Goal: Communication & Community: Answer question/provide support

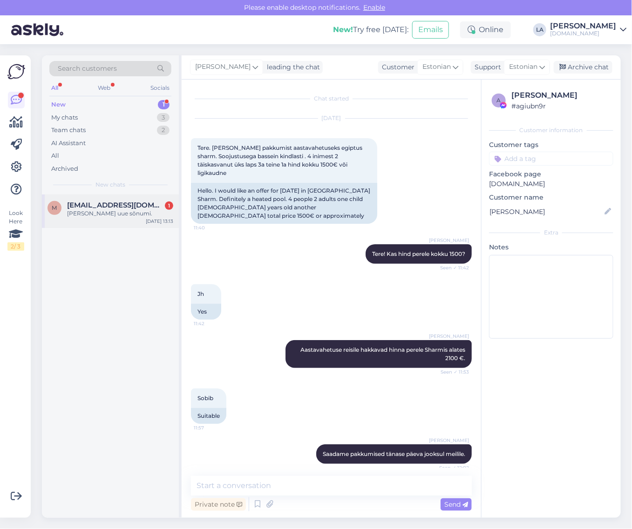
click at [134, 208] on span "[EMAIL_ADDRESS][DOMAIN_NAME]" at bounding box center [115, 205] width 97 height 8
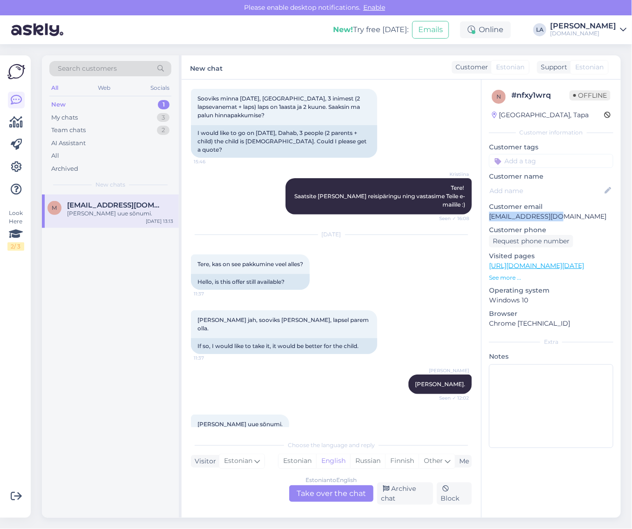
drag, startPoint x: 488, startPoint y: 215, endPoint x: 599, endPoint y: 223, distance: 111.6
click at [599, 223] on div "n # nfxy1wrq Offline [GEOGRAPHIC_DATA], Tapa Customer information Customer tags…" at bounding box center [550, 271] width 139 height 383
copy p "[EMAIL_ADDRESS][DOMAIN_NAME]"
click at [336, 492] on div "Estonian to English Take over the chat" at bounding box center [331, 494] width 84 height 17
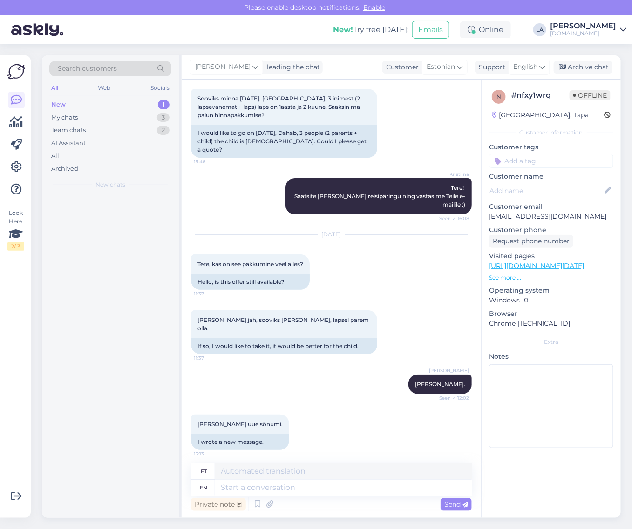
scroll to position [37, 0]
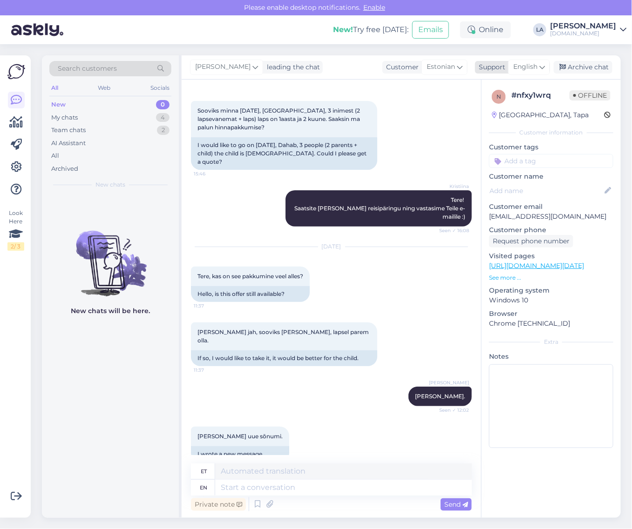
click at [534, 69] on span "English" at bounding box center [525, 67] width 24 height 10
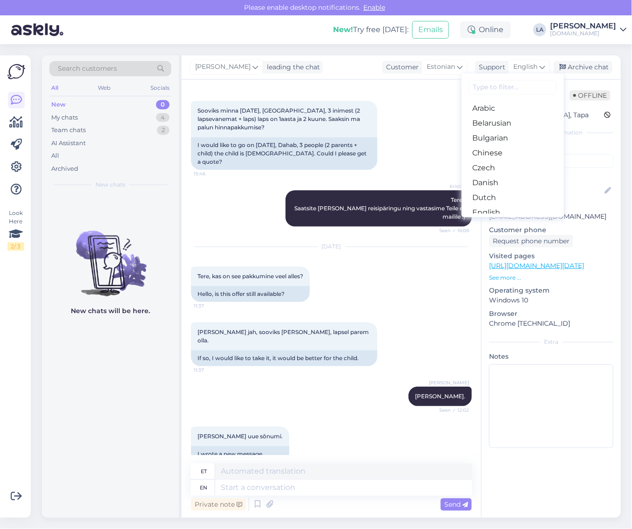
click at [494, 220] on link "Estonian" at bounding box center [512, 227] width 102 height 15
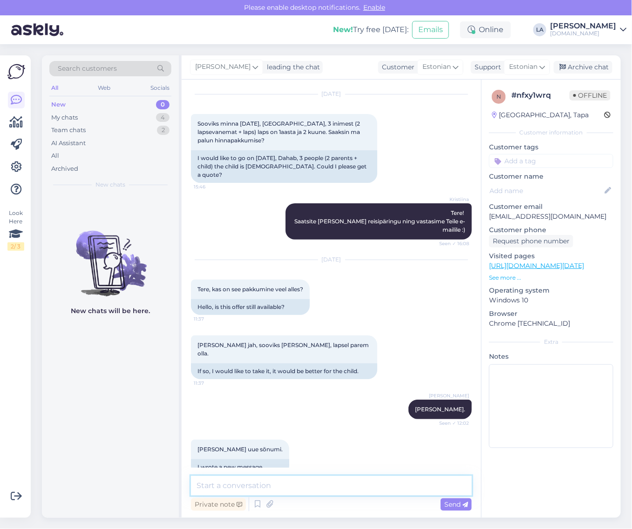
click at [317, 480] on textarea at bounding box center [331, 486] width 281 height 20
click at [291, 486] on textarea "Palun täpsustage mis [PERSON_NAME] kuhu. :)" at bounding box center [331, 486] width 281 height 20
type textarea "Palun täpsustage mis sõnumi ja kuhu. :)"
drag, startPoint x: 487, startPoint y: 215, endPoint x: 547, endPoint y: 217, distance: 59.7
click at [570, 220] on div "n # nfxy1wrq Offline [GEOGRAPHIC_DATA], Tapa Customer information Customer tags…" at bounding box center [550, 271] width 139 height 383
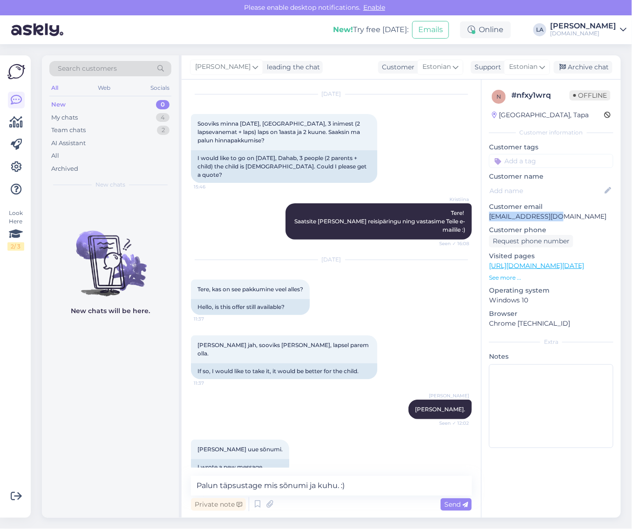
copy p "[EMAIL_ADDRESS][DOMAIN_NAME]"
click at [453, 504] on span "Send" at bounding box center [456, 504] width 24 height 8
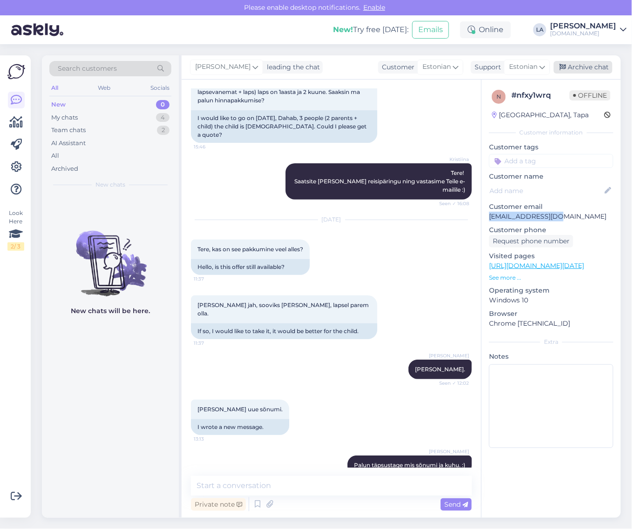
click at [587, 64] on div "Archive chat" at bounding box center [582, 67] width 59 height 13
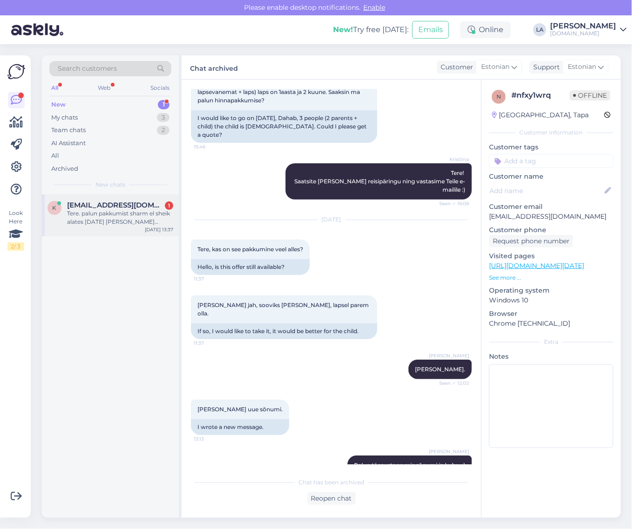
click at [148, 209] on span "[EMAIL_ADDRESS][DOMAIN_NAME]" at bounding box center [115, 205] width 97 height 8
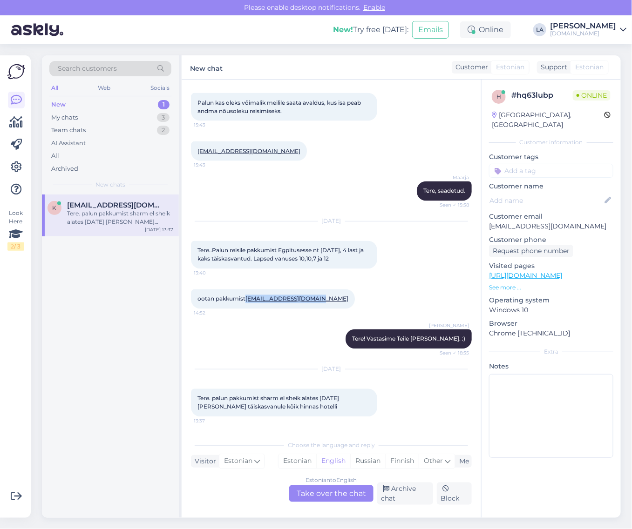
drag, startPoint x: 318, startPoint y: 298, endPoint x: 247, endPoint y: 302, distance: 70.8
click at [247, 302] on div "ootan pakkumist [EMAIL_ADDRESS][DOMAIN_NAME] 14:52" at bounding box center [273, 300] width 164 height 20
copy link "[EMAIL_ADDRESS][DOMAIN_NAME]"
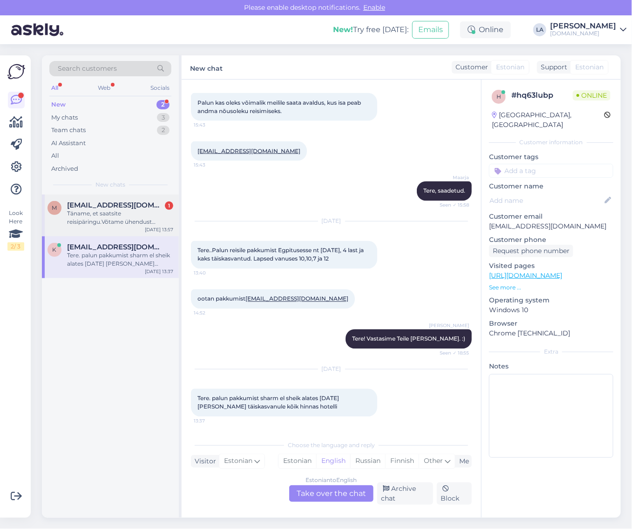
click at [142, 226] on div "Täname, et saatsite reisipäringu.Võtame ühendust esimesel võimalusel. Happy Lif…" at bounding box center [120, 217] width 106 height 17
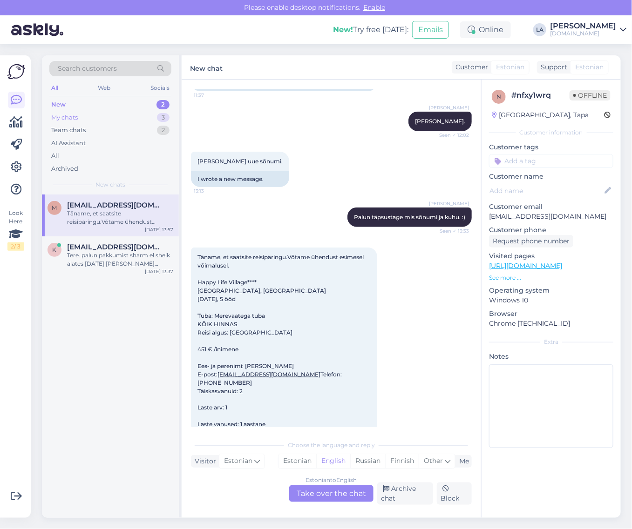
click at [149, 115] on div "My chats 3" at bounding box center [110, 117] width 122 height 13
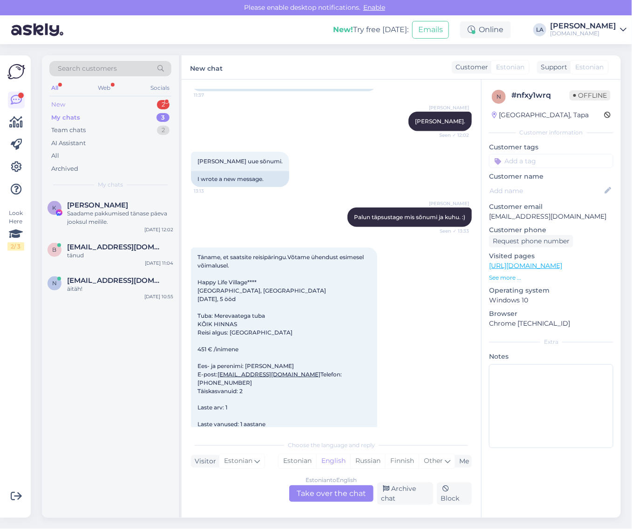
click at [141, 104] on div "New 2" at bounding box center [110, 104] width 122 height 13
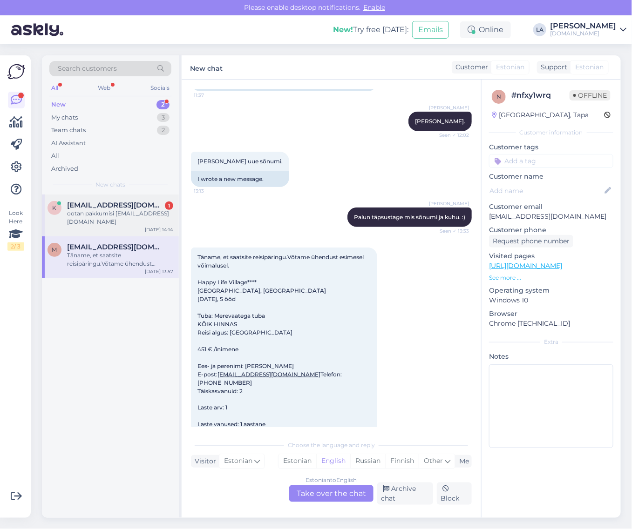
click at [142, 205] on span "[EMAIL_ADDRESS][DOMAIN_NAME]" at bounding box center [115, 205] width 97 height 8
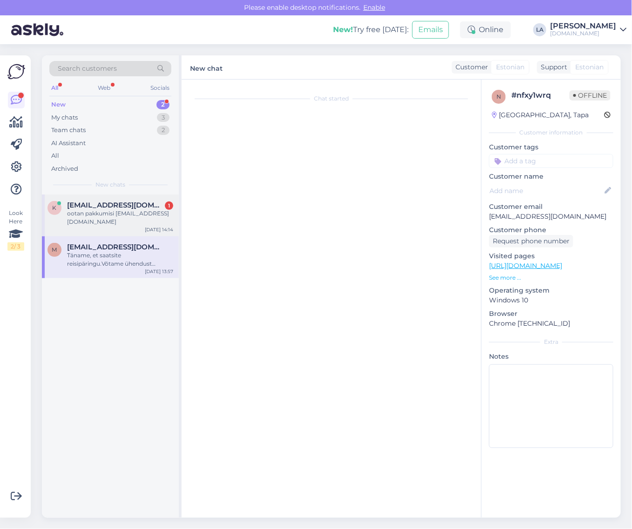
scroll to position [1848, 0]
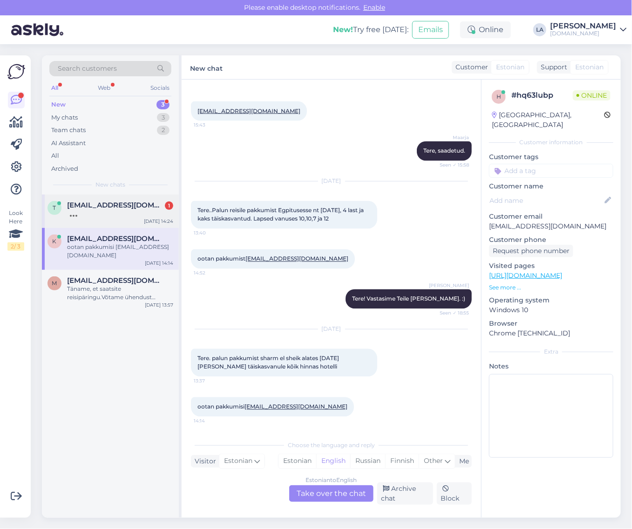
click at [148, 210] on div at bounding box center [120, 213] width 106 height 8
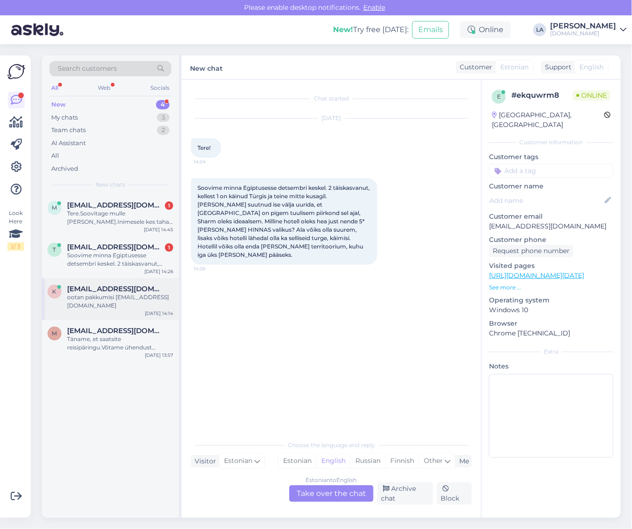
click at [117, 301] on div "ootan pakkumisi [EMAIL_ADDRESS][DOMAIN_NAME]" at bounding box center [120, 301] width 106 height 17
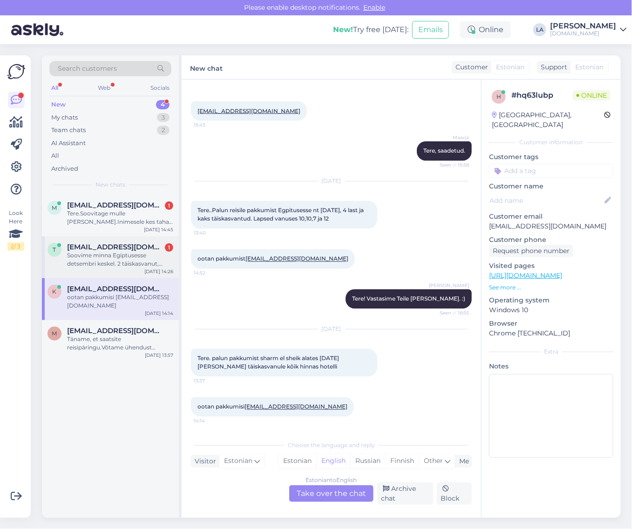
click at [117, 259] on div "Soovime minna Egiptusesse detsembri keskel. 2 täiskasvanut, kellest 1 on käinud…" at bounding box center [120, 259] width 106 height 17
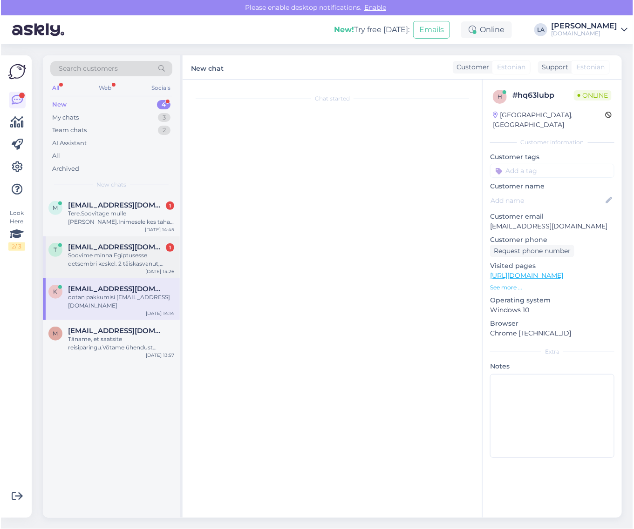
scroll to position [0, 0]
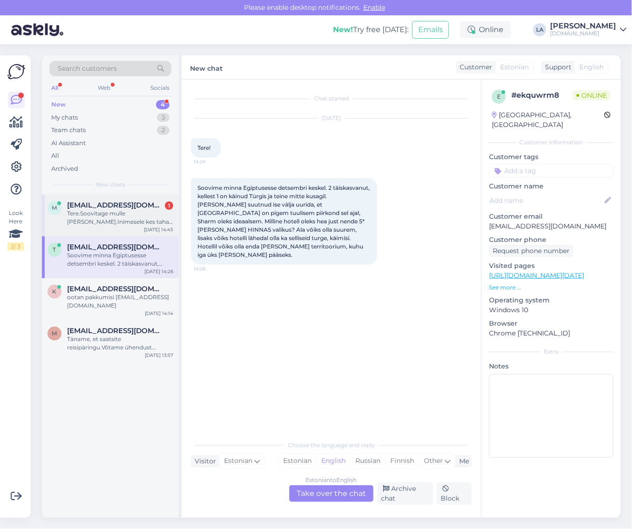
click at [103, 216] on div "Tere.Soovitage mulle [PERSON_NAME].Inimesele kes tahab minna reisile esimest ko…" at bounding box center [120, 217] width 106 height 17
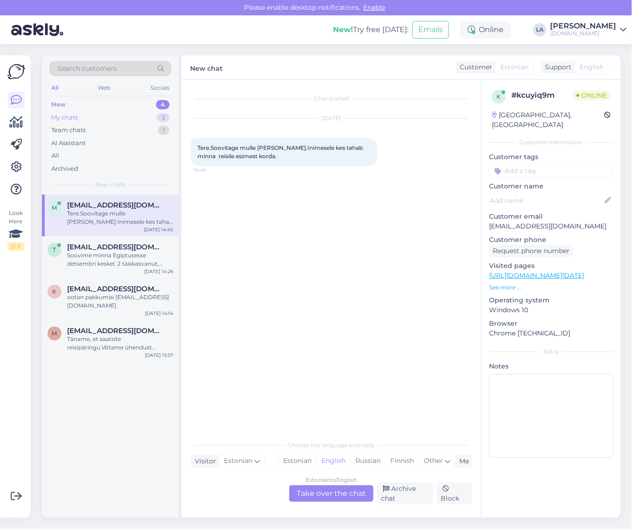
click at [131, 118] on div "My chats 3" at bounding box center [110, 117] width 122 height 13
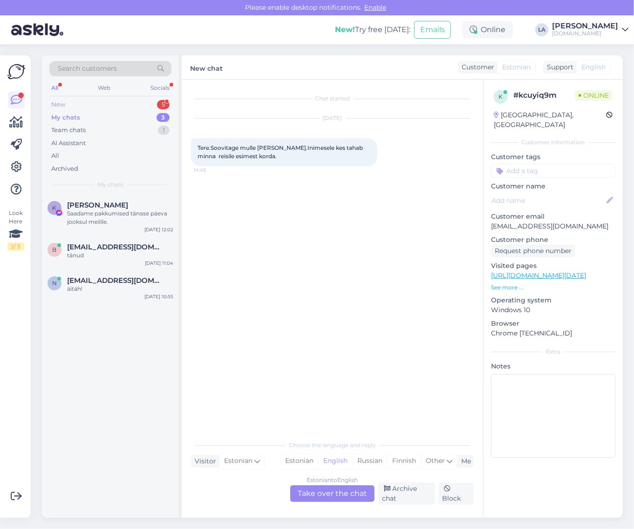
click at [157, 108] on div "New 5" at bounding box center [110, 104] width 122 height 13
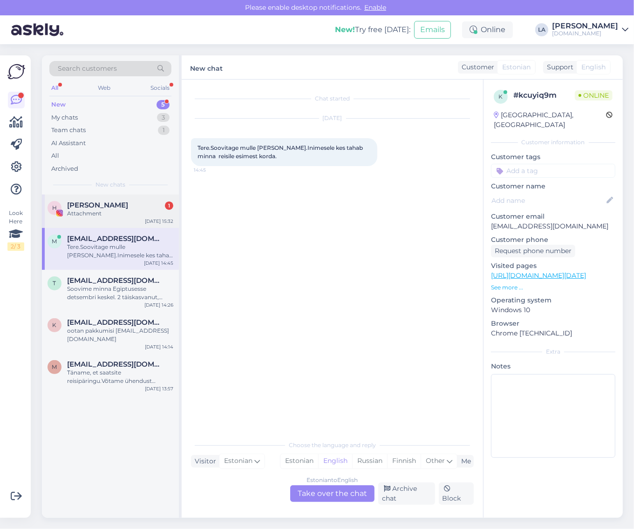
click at [131, 206] on div "Heleri Kaljula 1" at bounding box center [120, 205] width 106 height 8
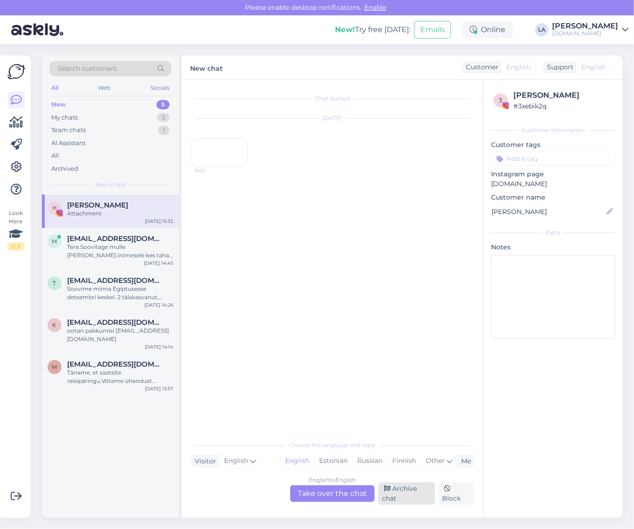
click at [405, 499] on div "Archive chat" at bounding box center [406, 494] width 57 height 22
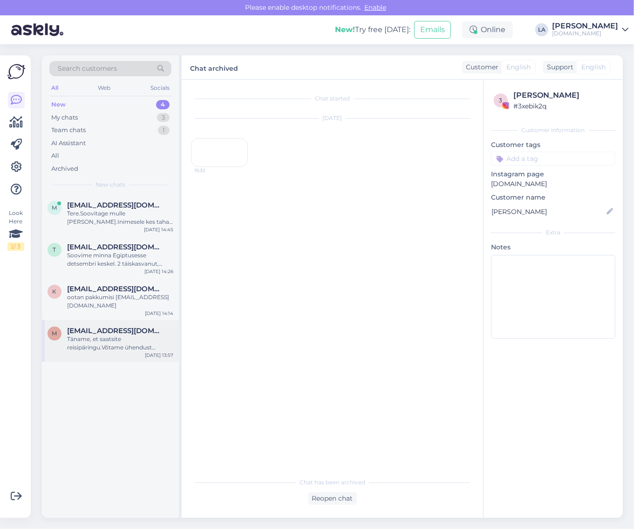
click at [134, 348] on div "Täname, et saatsite reisipäringu.Võtame ühendust esimesel võimalusel. Happy Lif…" at bounding box center [120, 343] width 106 height 17
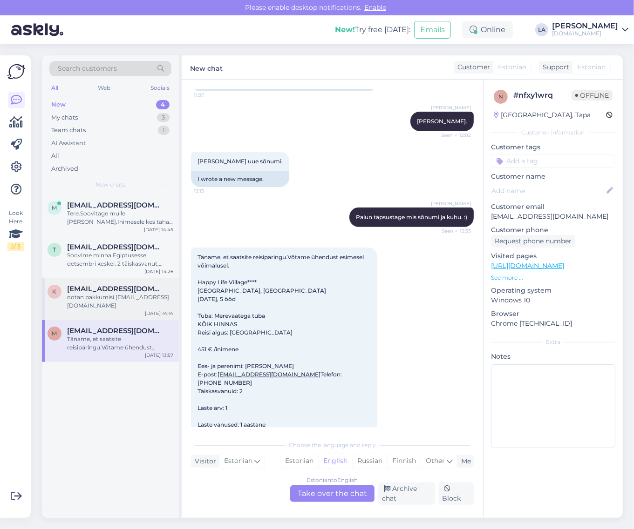
click at [120, 305] on div "ootan pakkumisi [EMAIL_ADDRESS][DOMAIN_NAME]" at bounding box center [120, 301] width 106 height 17
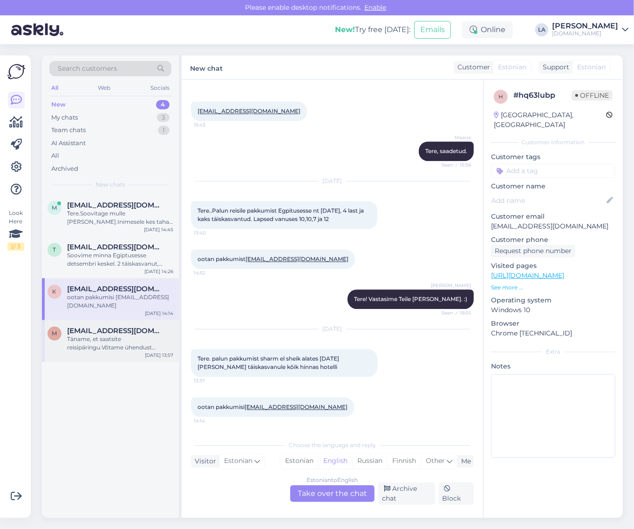
click at [127, 341] on div "Täname, et saatsite reisipäringu.Võtame ühendust esimesel võimalusel. Happy Lif…" at bounding box center [120, 343] width 106 height 17
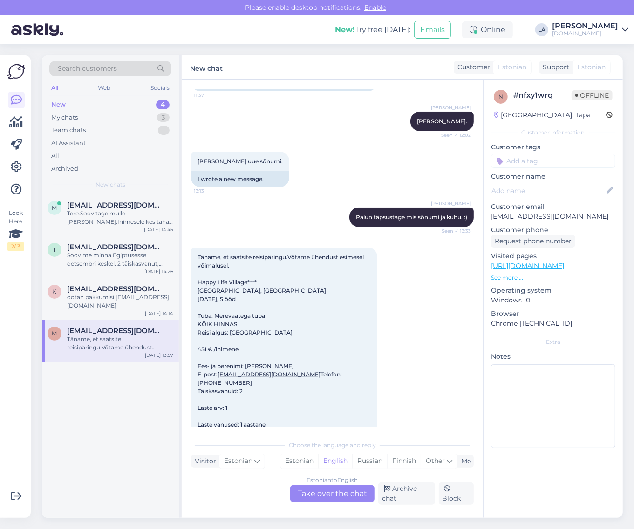
click at [329, 496] on div "Estonian to English Take over the chat" at bounding box center [332, 494] width 84 height 17
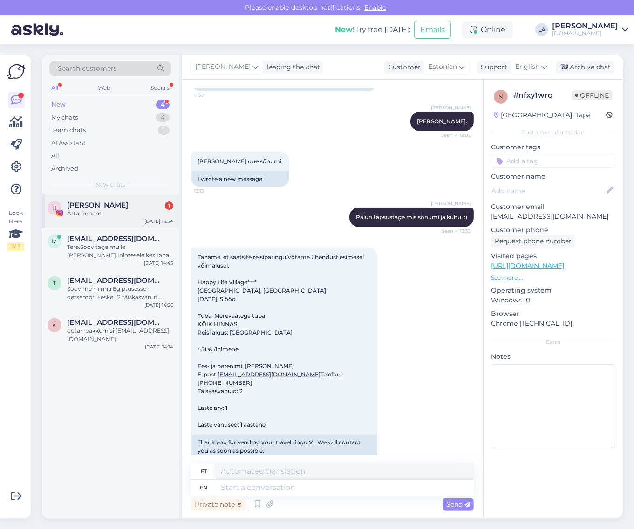
click at [134, 221] on div "H Heleri Kaljula 1 Attachment [DATE] 15:54" at bounding box center [110, 212] width 137 height 34
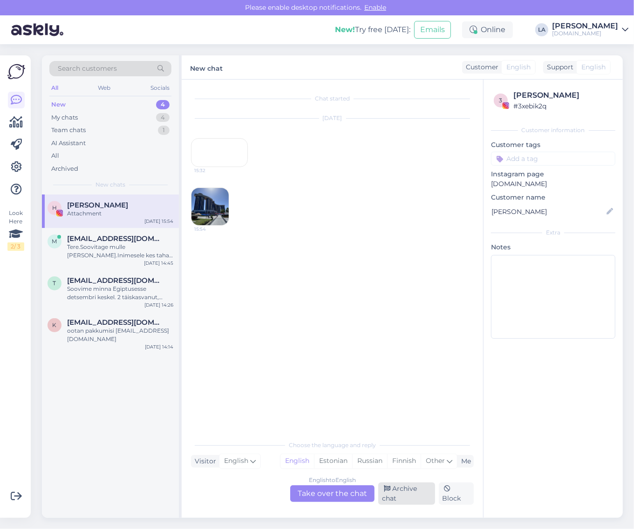
click at [398, 500] on div "Archive chat" at bounding box center [406, 494] width 57 height 22
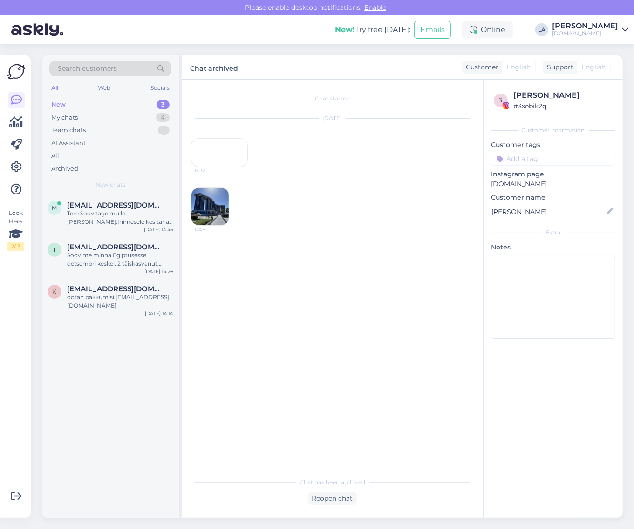
click at [196, 225] on img at bounding box center [209, 206] width 37 height 37
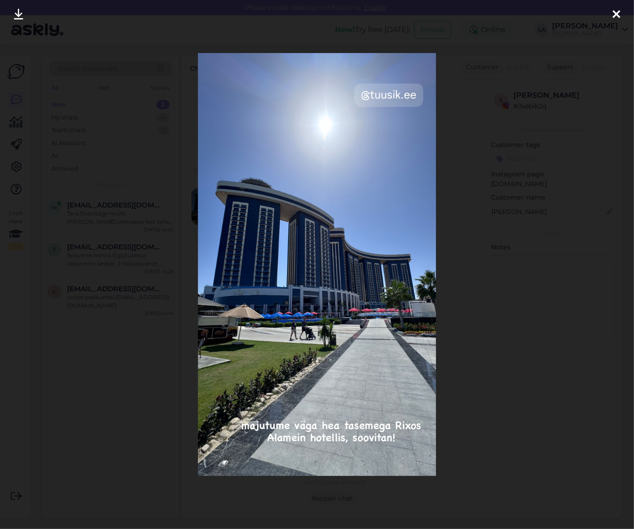
click at [613, 14] on icon at bounding box center [615, 15] width 7 height 12
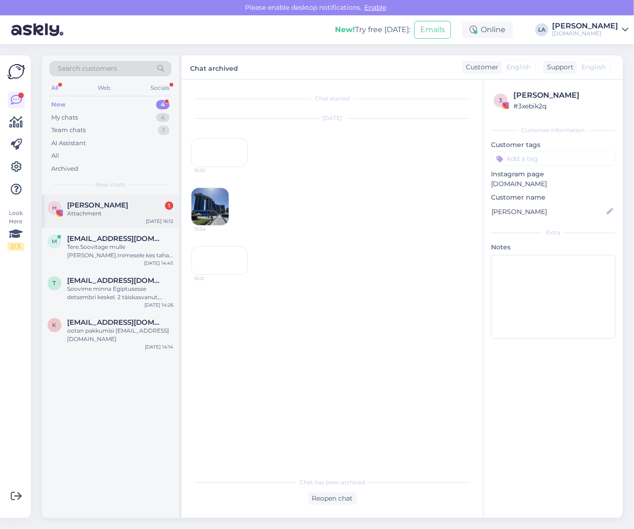
click at [140, 205] on div "Heleri Kaljula 1" at bounding box center [120, 205] width 106 height 8
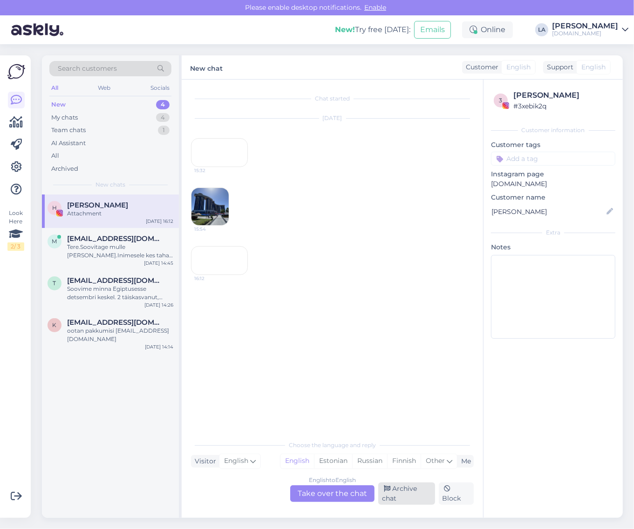
click at [416, 487] on div "Archive chat" at bounding box center [406, 494] width 57 height 22
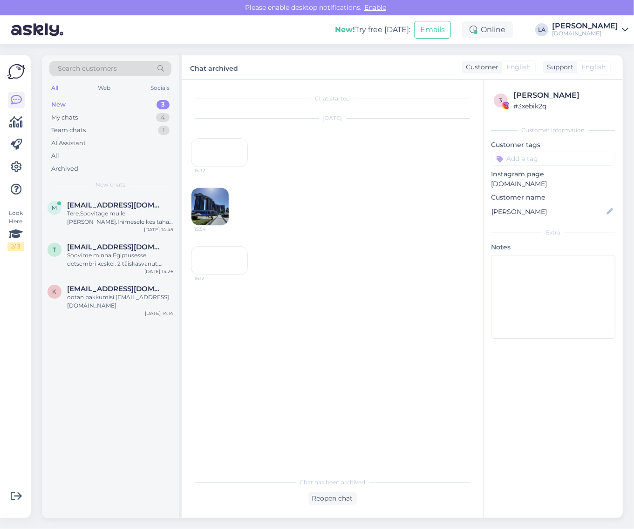
click at [219, 275] on div "16:12" at bounding box center [219, 260] width 57 height 29
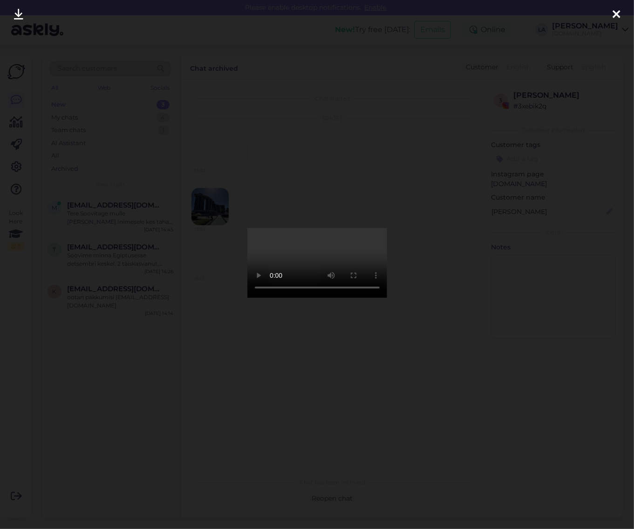
click at [613, 14] on icon at bounding box center [615, 15] width 7 height 12
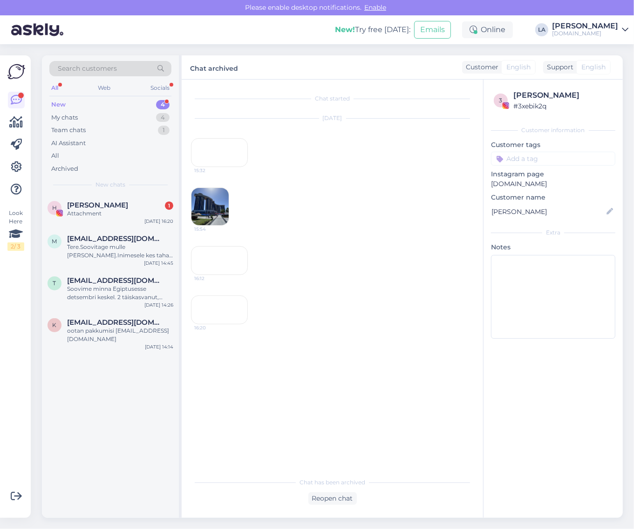
scroll to position [52, 0]
click at [124, 205] on div "Heleri Kaljula 1" at bounding box center [120, 205] width 106 height 8
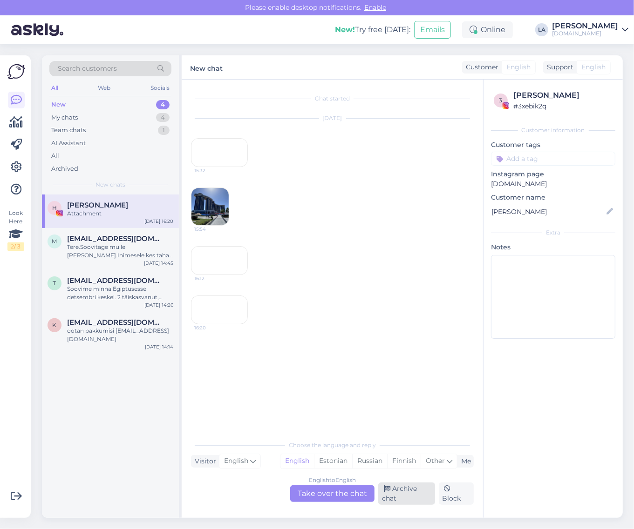
click at [385, 496] on div "Archive chat" at bounding box center [406, 494] width 57 height 22
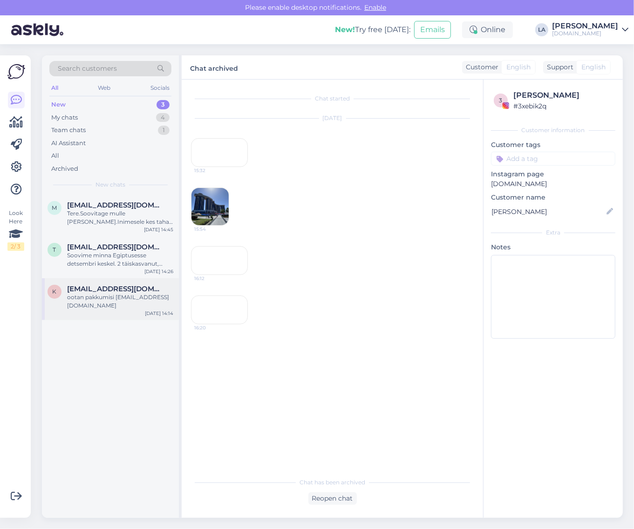
click at [133, 283] on div "k [EMAIL_ADDRESS][DOMAIN_NAME] ootan pakkumisi [EMAIL_ADDRESS][DOMAIN_NAME] [DA…" at bounding box center [110, 299] width 137 height 42
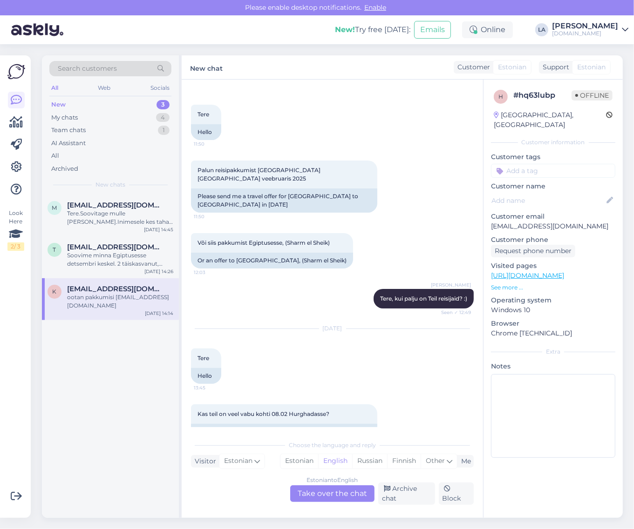
scroll to position [1848, 0]
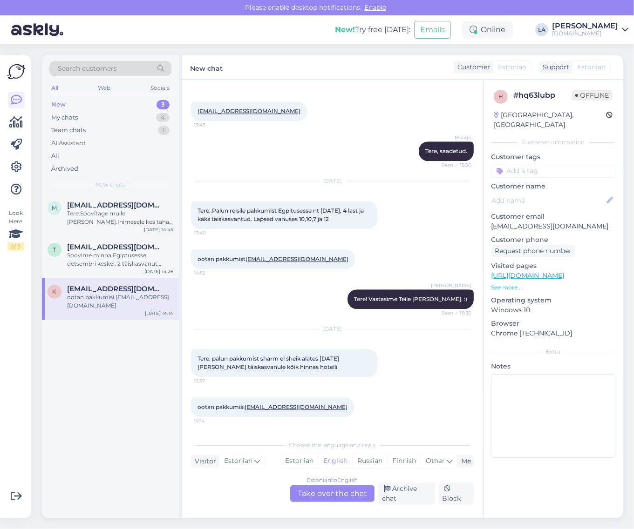
click at [327, 490] on div "Estonian to English Take over the chat" at bounding box center [332, 494] width 84 height 17
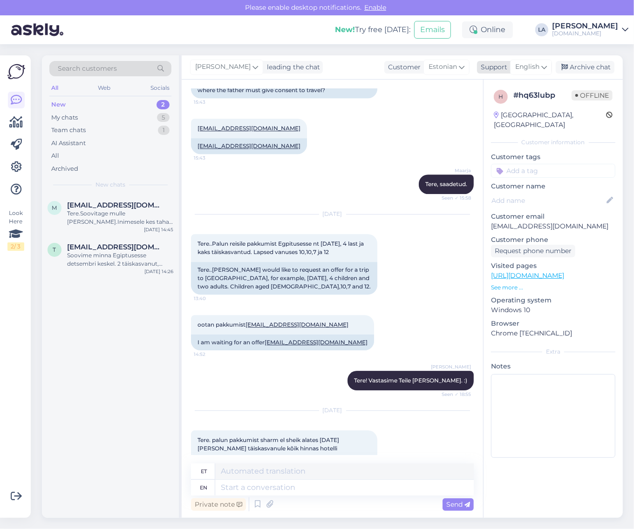
click at [533, 66] on span "English" at bounding box center [527, 67] width 24 height 10
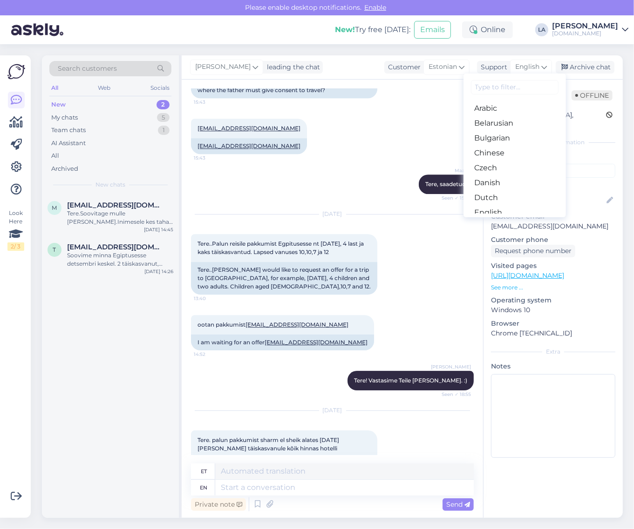
click at [504, 220] on link "Estonian" at bounding box center [514, 227] width 102 height 15
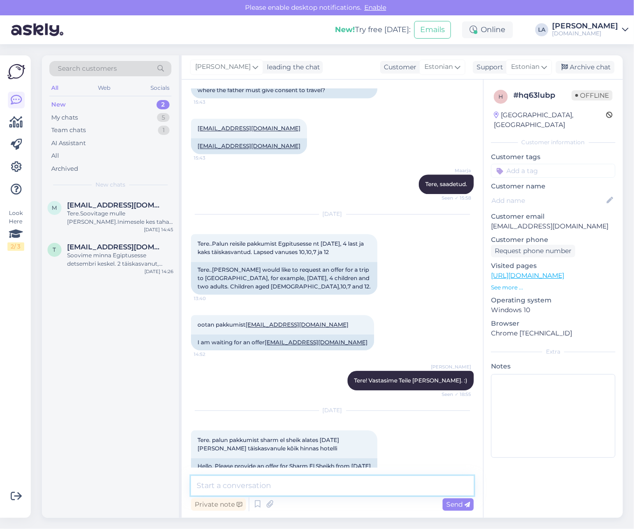
click at [324, 484] on textarea at bounding box center [332, 486] width 283 height 20
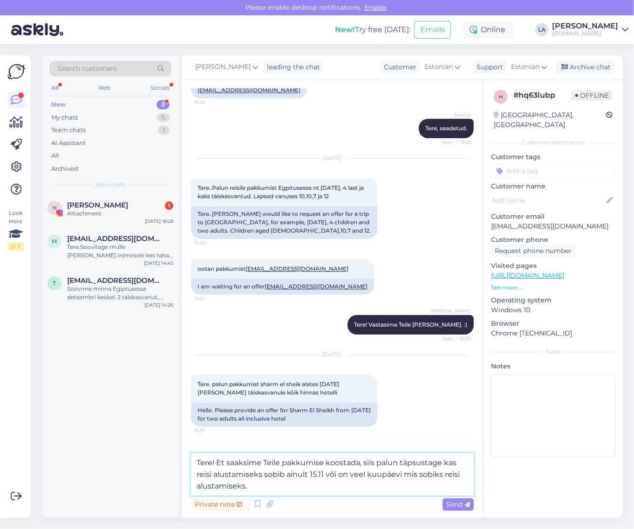
scroll to position [2103, 0]
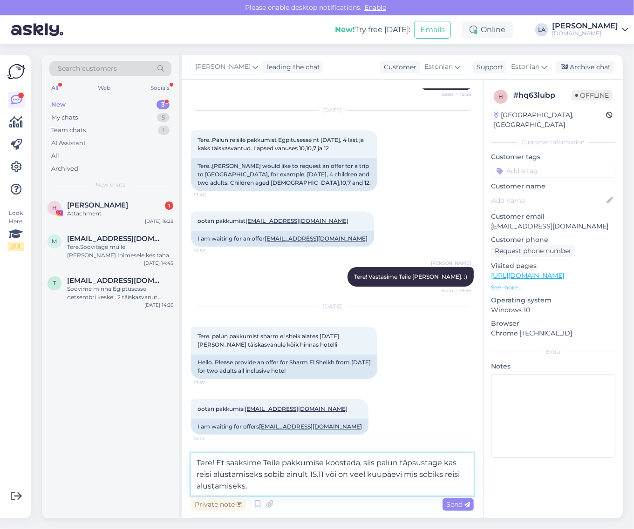
click at [320, 489] on textarea "Tere! Et saaksime Teile pakkumise koostada, siis palun täpsustage kas reisi alu…" at bounding box center [332, 474] width 283 height 42
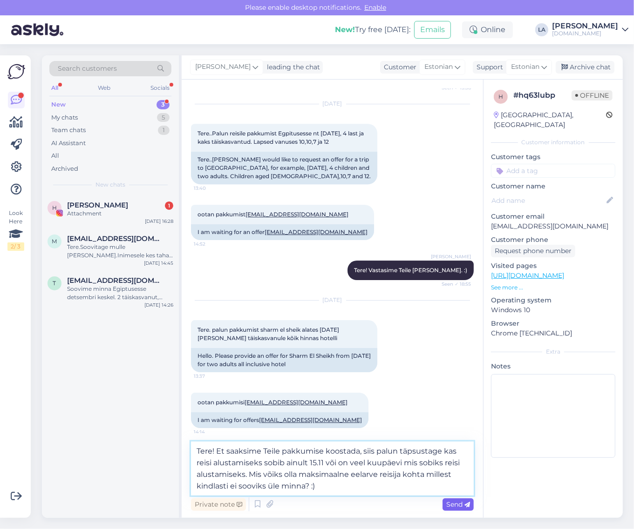
type textarea "Tere! Et saaksime Teile pakkumise koostada, siis palun täpsustage kas reisi alu…"
click at [459, 505] on span "Send" at bounding box center [458, 504] width 24 height 8
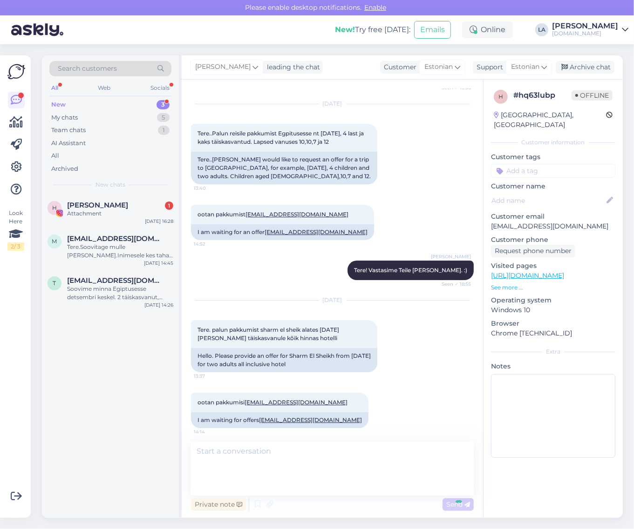
scroll to position [2153, 0]
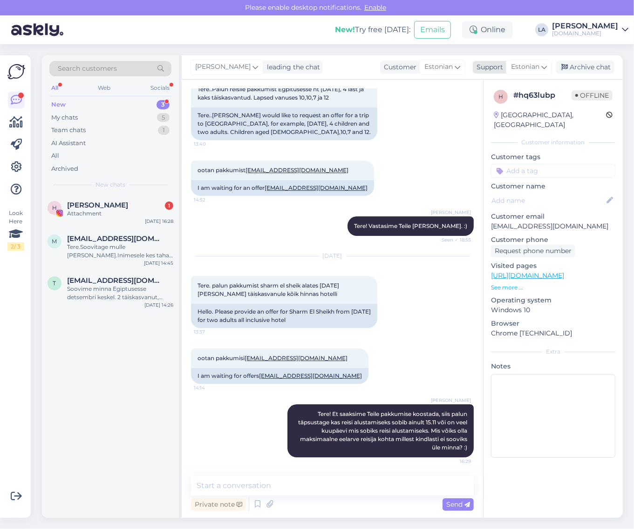
click at [565, 70] on icon at bounding box center [564, 67] width 7 height 7
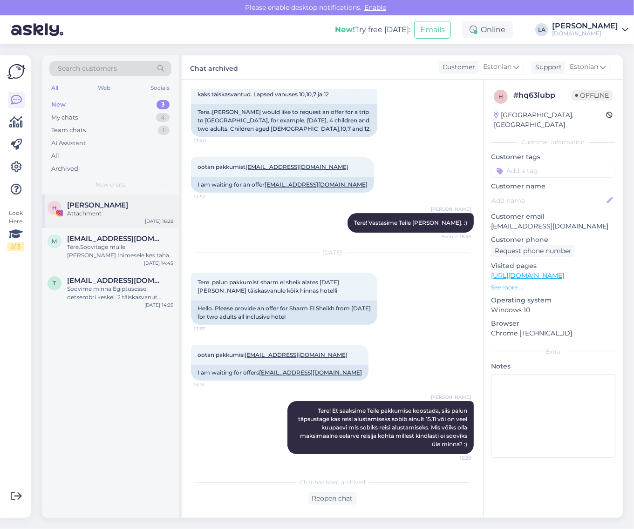
click at [155, 199] on div "H Heleri Kaljula Attachment [DATE] 16:28" at bounding box center [110, 212] width 137 height 34
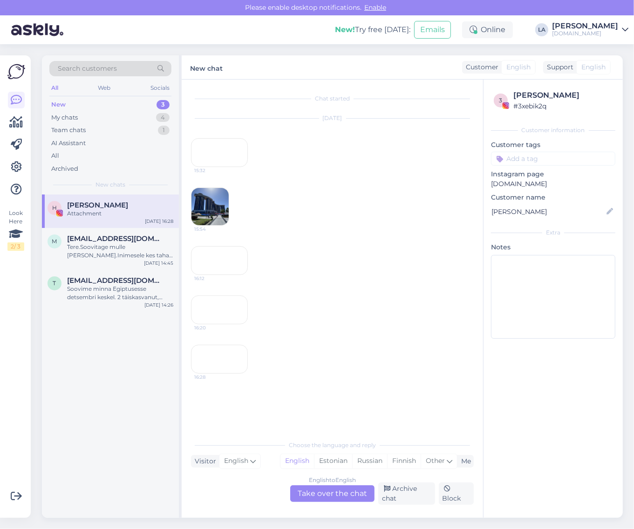
scroll to position [153, 0]
click at [410, 487] on div "Archive chat" at bounding box center [406, 494] width 57 height 22
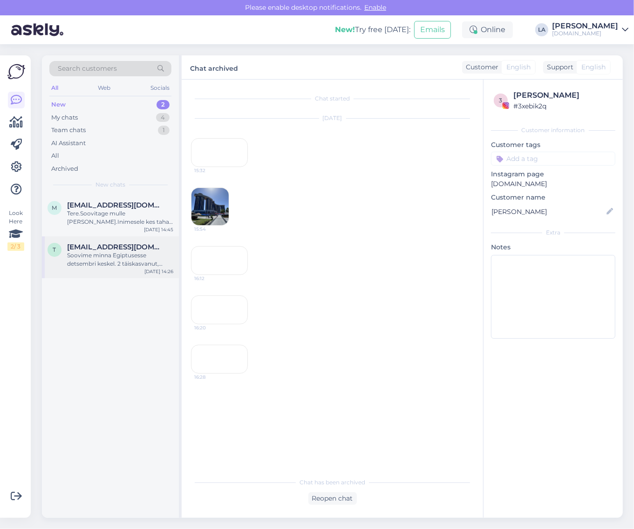
click at [133, 269] on div "t [EMAIL_ADDRESS][DOMAIN_NAME] Soovime minna Egiptusesse detsembri keskel. 2 tä…" at bounding box center [110, 257] width 137 height 42
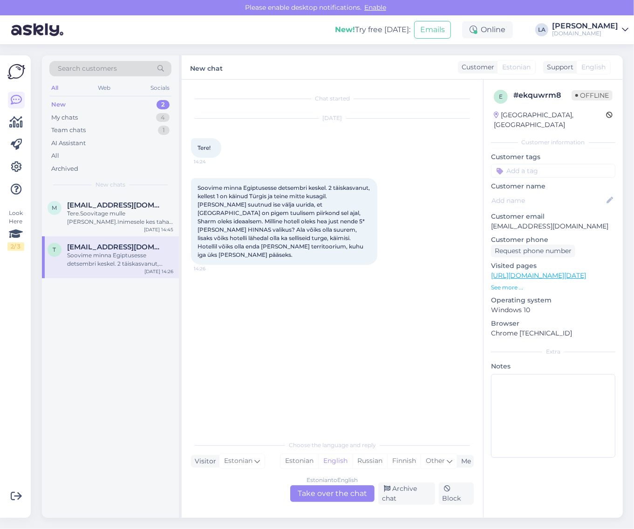
click at [349, 489] on div "Estonian to English Take over the chat" at bounding box center [332, 494] width 84 height 17
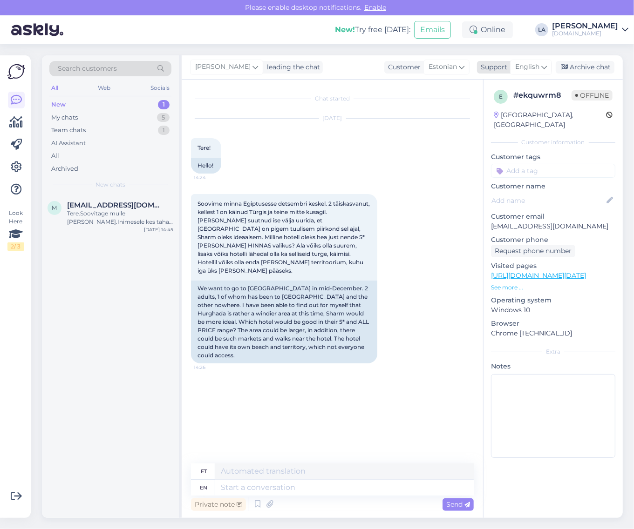
click at [534, 64] on span "English" at bounding box center [527, 67] width 24 height 10
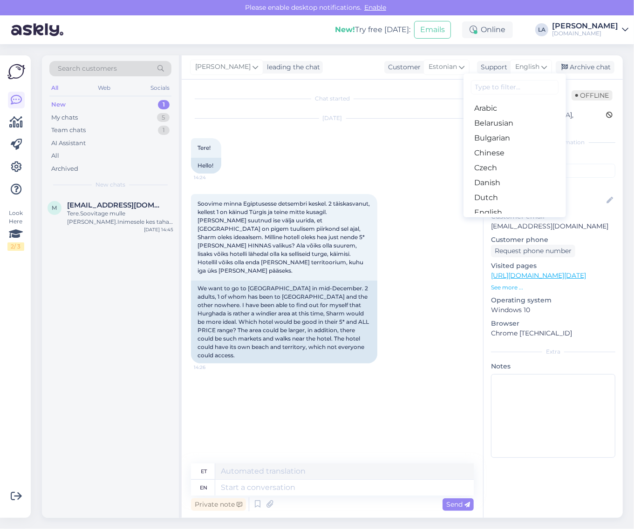
drag, startPoint x: 508, startPoint y: 162, endPoint x: 506, endPoint y: 182, distance: 20.7
click at [508, 220] on link "Estonian" at bounding box center [514, 227] width 102 height 15
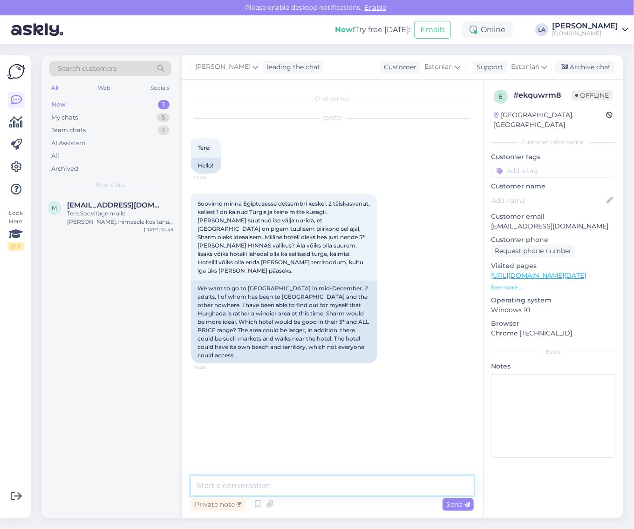
click at [326, 482] on textarea at bounding box center [332, 486] width 283 height 20
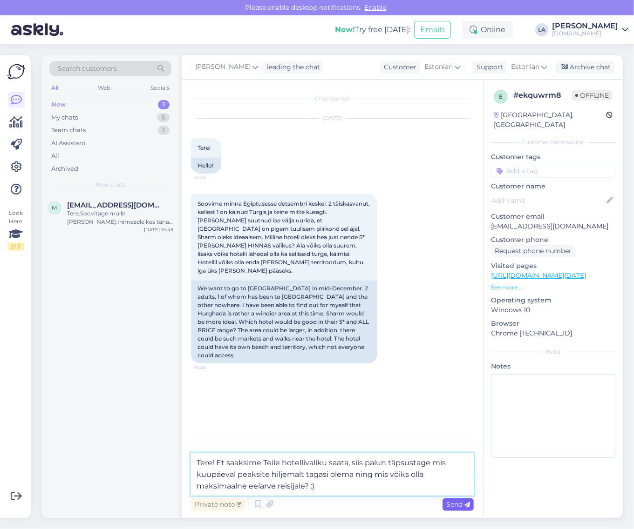
type textarea "Tere! Et saaksime Teile hotellivaliku saata, siis palun täpsustage mis kuupäeva…"
click at [453, 501] on span "Send" at bounding box center [458, 504] width 24 height 8
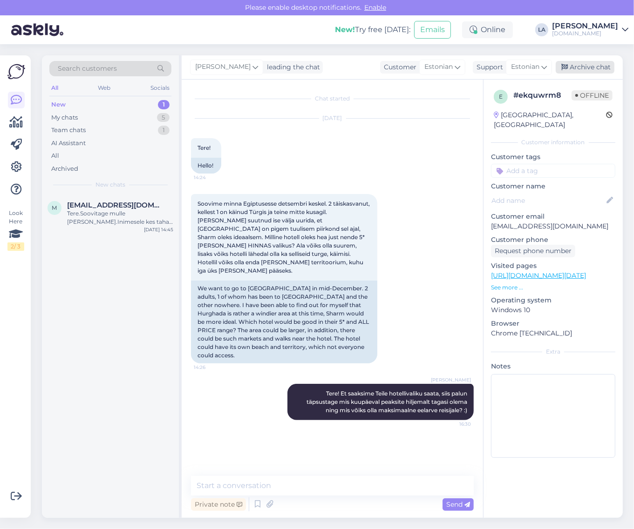
click at [590, 65] on div "Archive chat" at bounding box center [584, 67] width 59 height 13
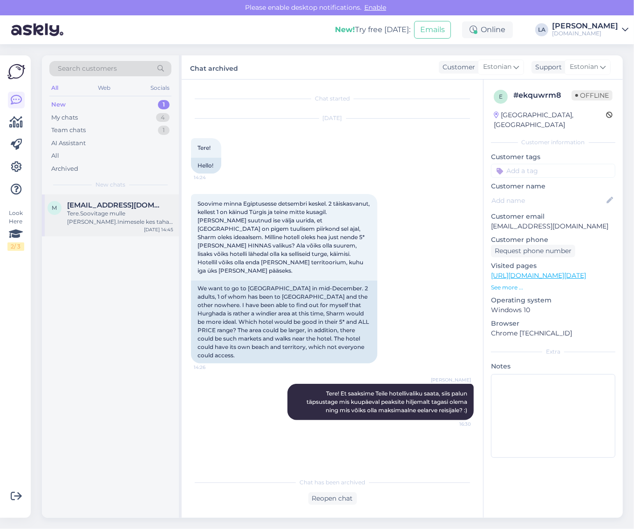
click at [163, 213] on div "Tere.Soovitage mulle [PERSON_NAME].Inimesele kes tahab minna reisile esimest ko…" at bounding box center [120, 217] width 106 height 17
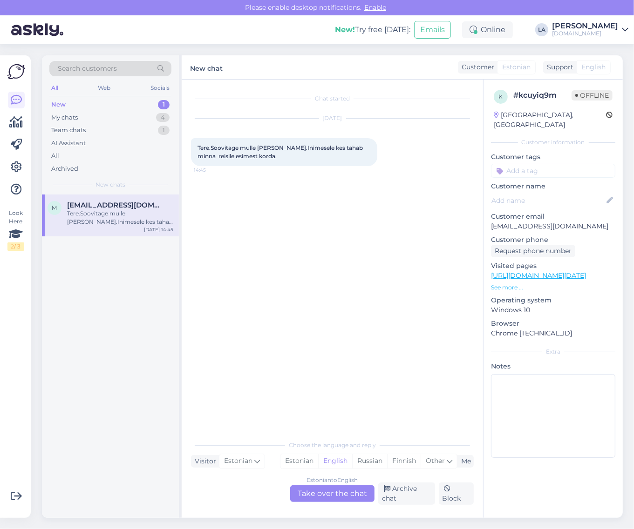
click at [338, 492] on div "Estonian to English Take over the chat" at bounding box center [332, 494] width 84 height 17
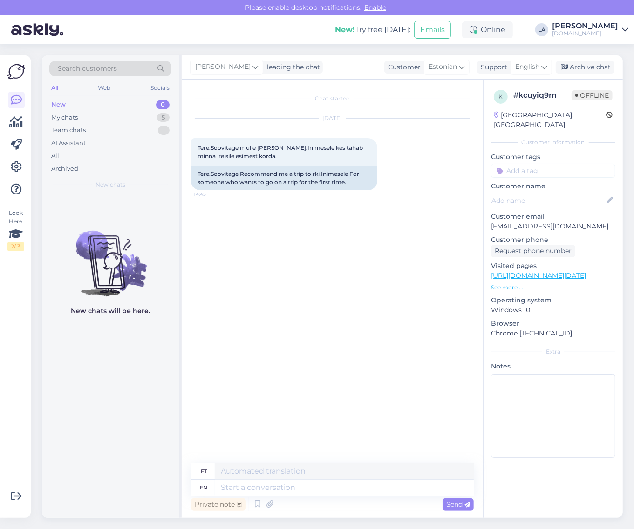
drag, startPoint x: 531, startPoint y: 68, endPoint x: 529, endPoint y: 113, distance: 44.7
click at [531, 69] on span "English" at bounding box center [527, 67] width 24 height 10
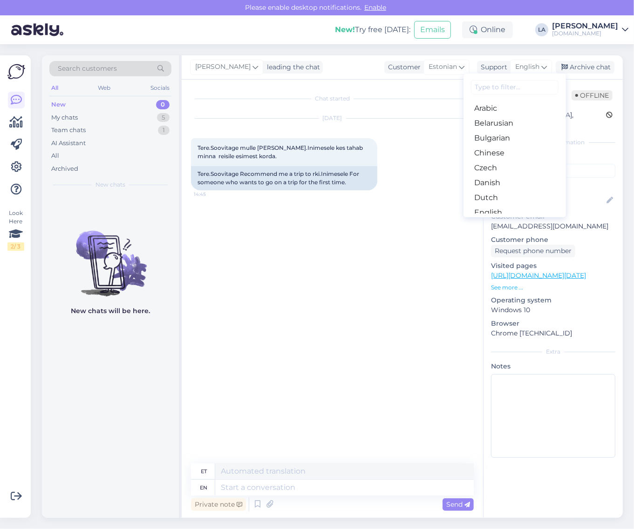
drag, startPoint x: 507, startPoint y: 171, endPoint x: 504, endPoint y: 184, distance: 13.4
click at [507, 220] on link "Estonian" at bounding box center [514, 227] width 102 height 15
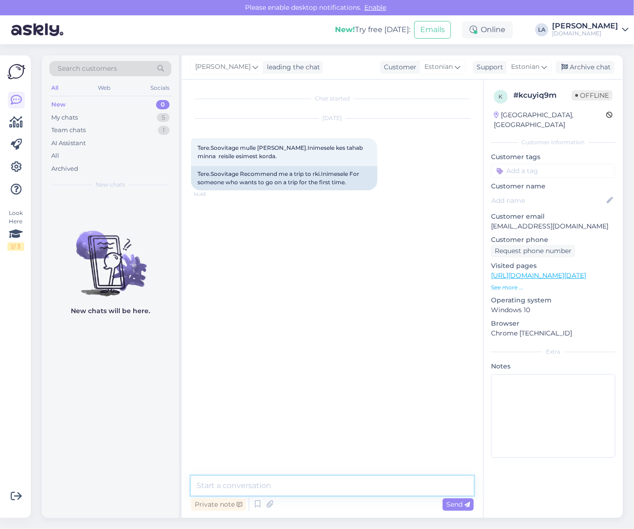
click at [302, 487] on textarea at bounding box center [332, 486] width 283 height 20
type textarea "Tere! Palun täpsustage millal soovite reisida ja mitmekesi."
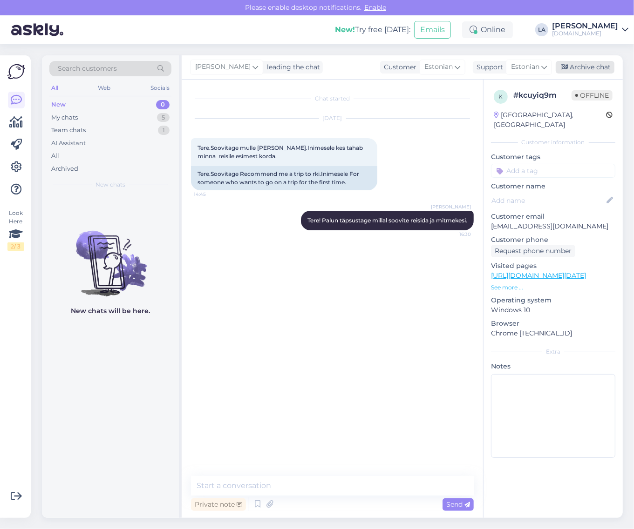
click at [608, 66] on div "Archive chat" at bounding box center [584, 67] width 59 height 13
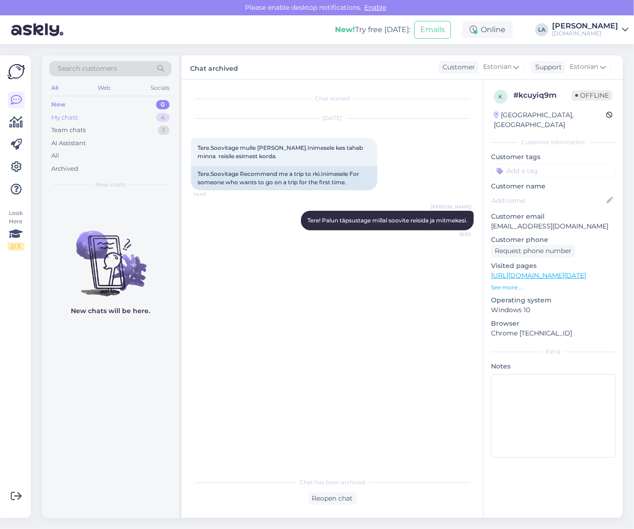
click at [160, 118] on div "4" at bounding box center [162, 117] width 13 height 9
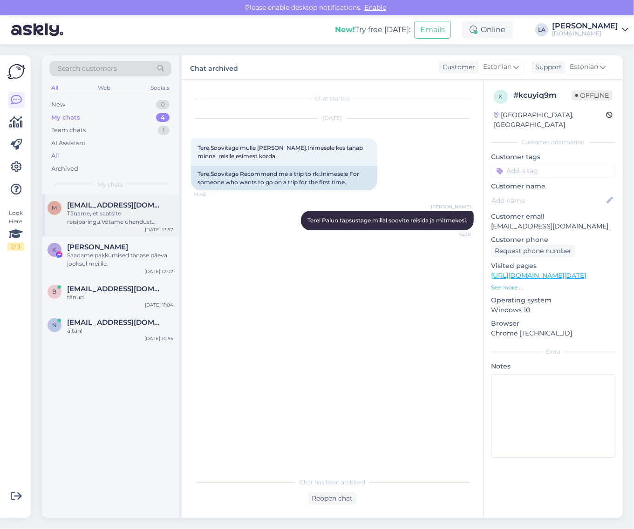
click at [141, 207] on div "[EMAIL_ADDRESS][DOMAIN_NAME]" at bounding box center [120, 205] width 106 height 8
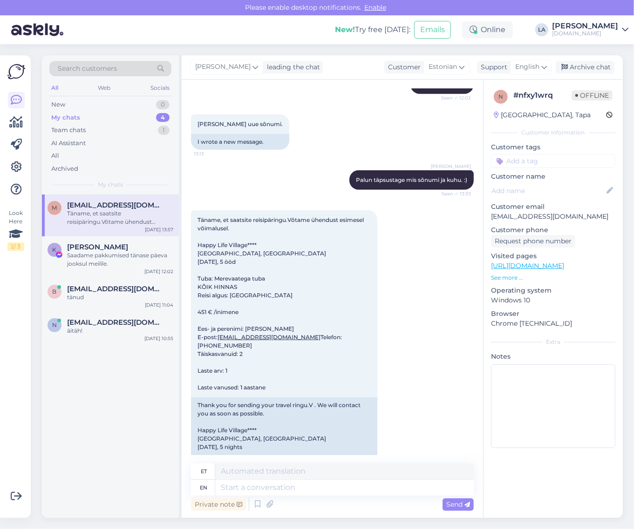
scroll to position [468, 0]
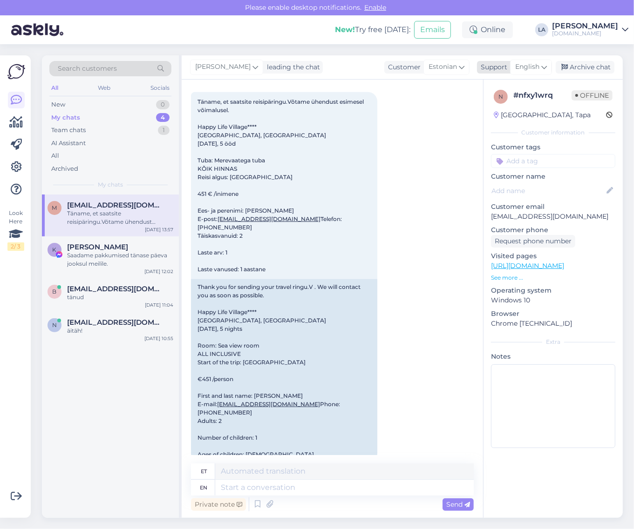
click at [531, 63] on span "English" at bounding box center [527, 67] width 24 height 10
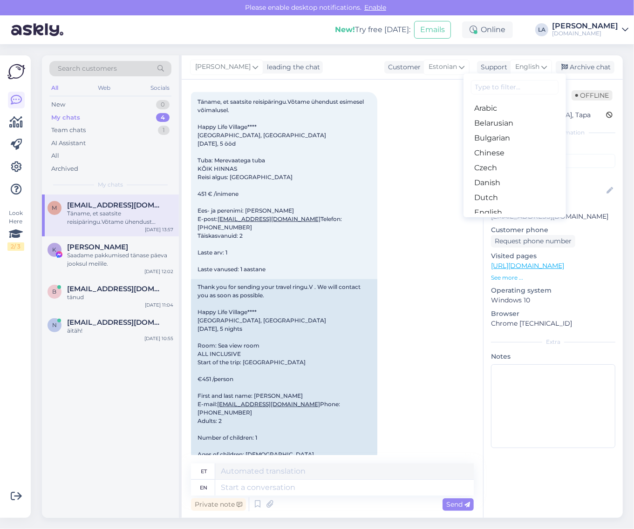
drag, startPoint x: 498, startPoint y: 171, endPoint x: 486, endPoint y: 196, distance: 28.1
click at [498, 220] on link "Estonian" at bounding box center [514, 227] width 102 height 15
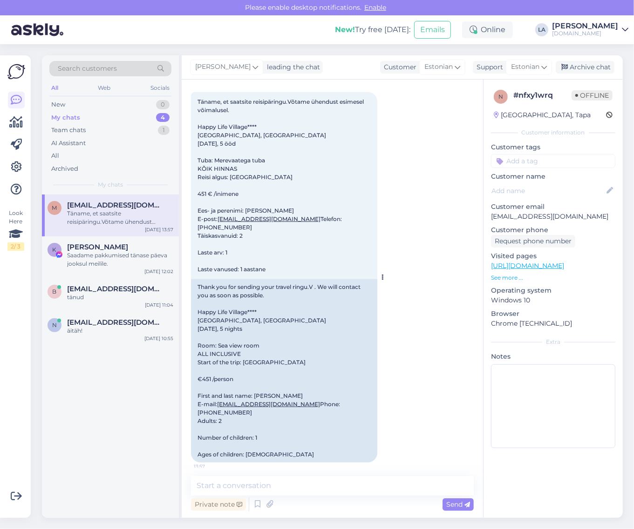
scroll to position [455, 0]
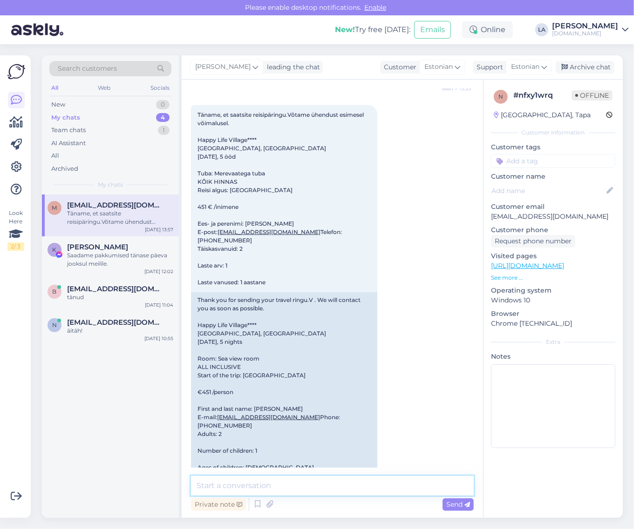
click at [287, 480] on textarea at bounding box center [332, 486] width 283 height 20
type textarea "Vastatud meilile."
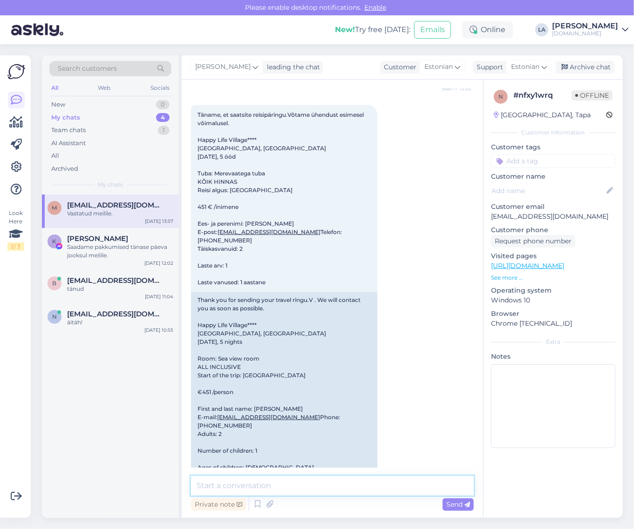
scroll to position [495, 0]
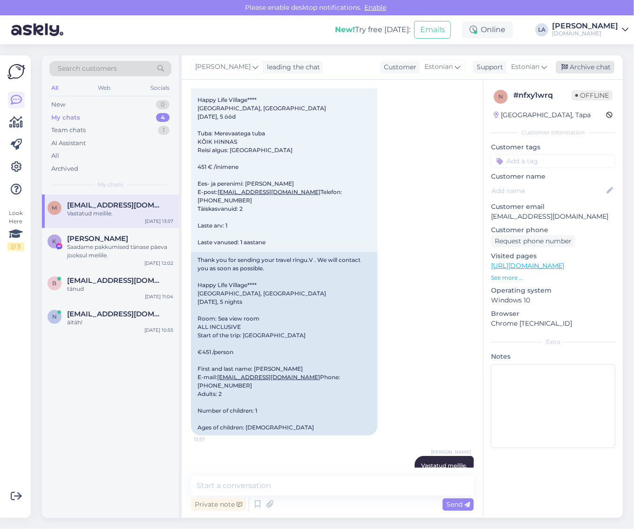
click at [582, 61] on div "Archive chat" at bounding box center [584, 67] width 59 height 13
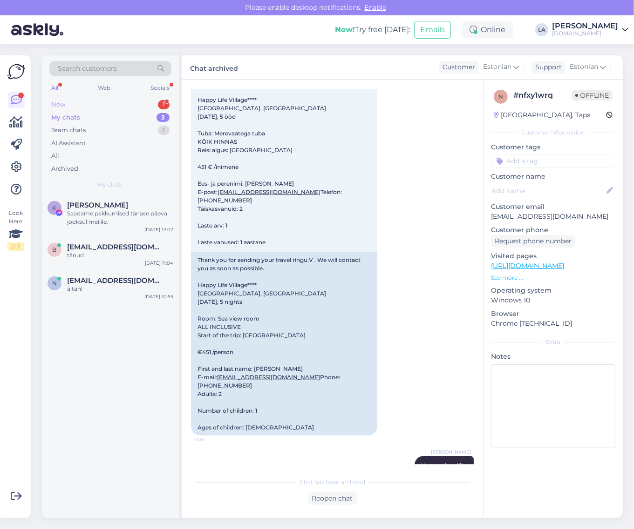
click at [67, 107] on div "New 1" at bounding box center [110, 104] width 122 height 13
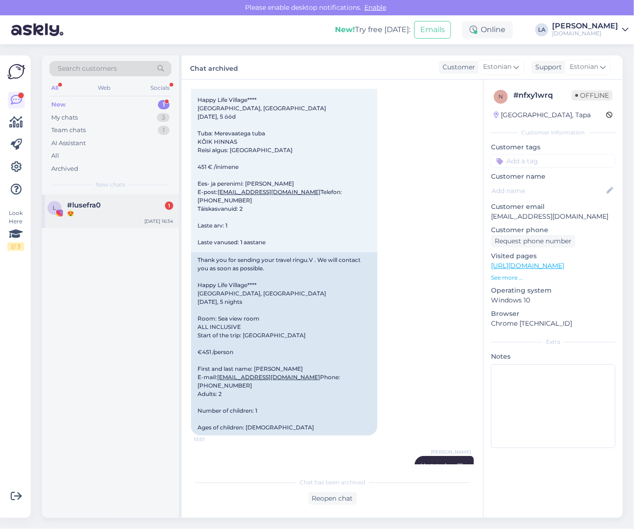
click at [127, 211] on div "😍" at bounding box center [120, 213] width 106 height 8
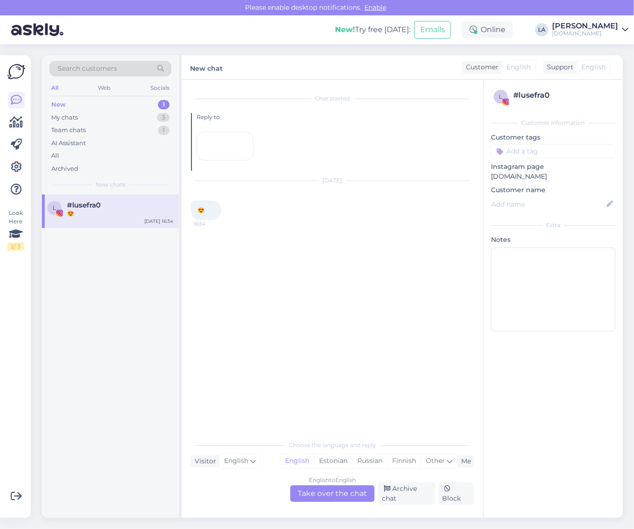
scroll to position [0, 0]
click at [392, 493] on div "Archive chat" at bounding box center [406, 494] width 57 height 22
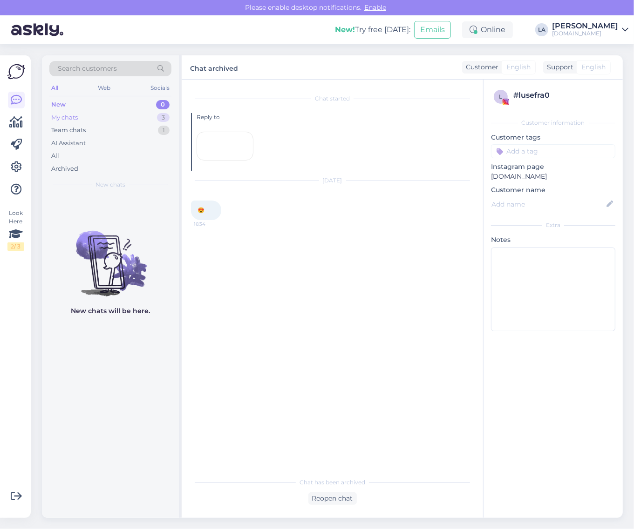
click at [119, 115] on div "My chats 3" at bounding box center [110, 117] width 122 height 13
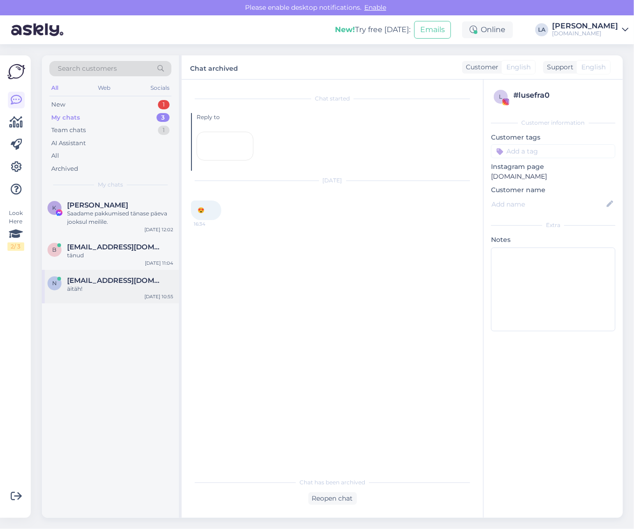
click at [94, 295] on div "n [EMAIL_ADDRESS][DOMAIN_NAME] äitäh! [DATE] 10:55" at bounding box center [110, 287] width 137 height 34
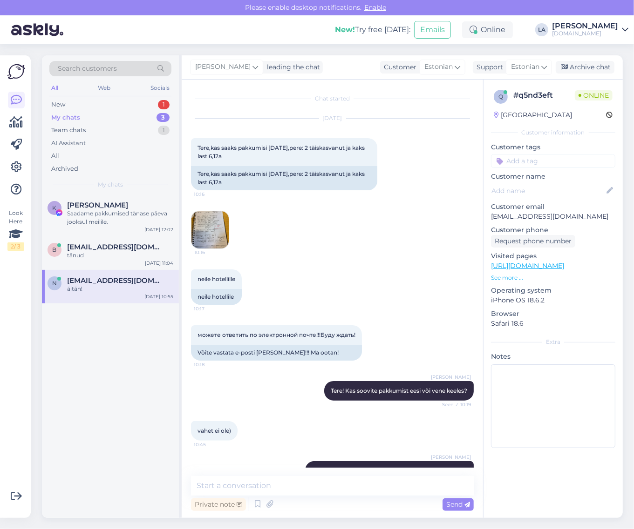
click at [209, 234] on img at bounding box center [209, 229] width 37 height 37
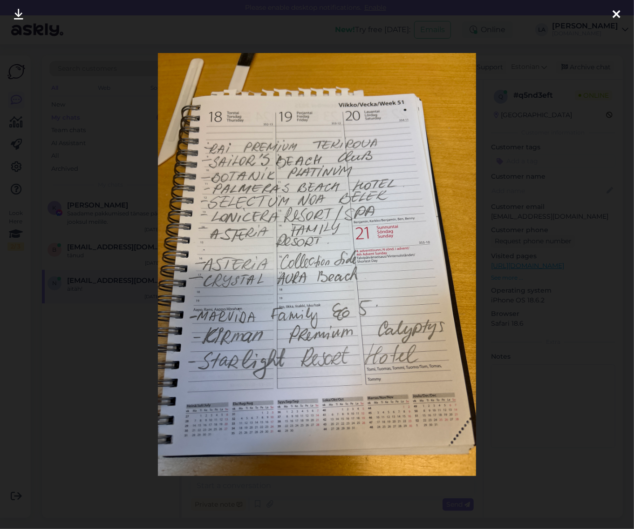
click at [331, 35] on div at bounding box center [317, 264] width 634 height 529
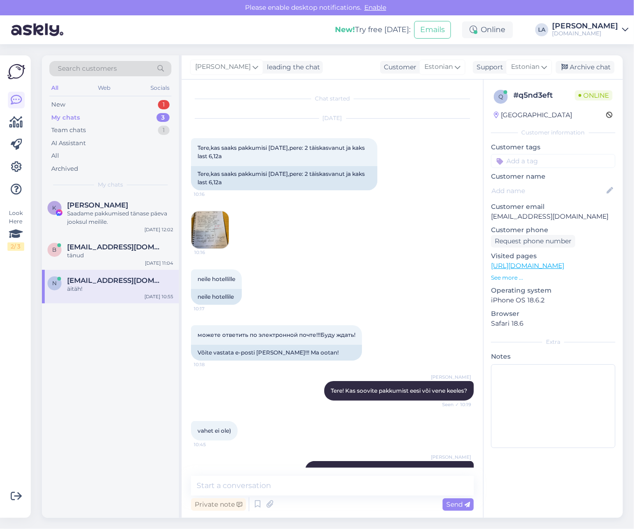
click at [206, 231] on img at bounding box center [209, 229] width 37 height 37
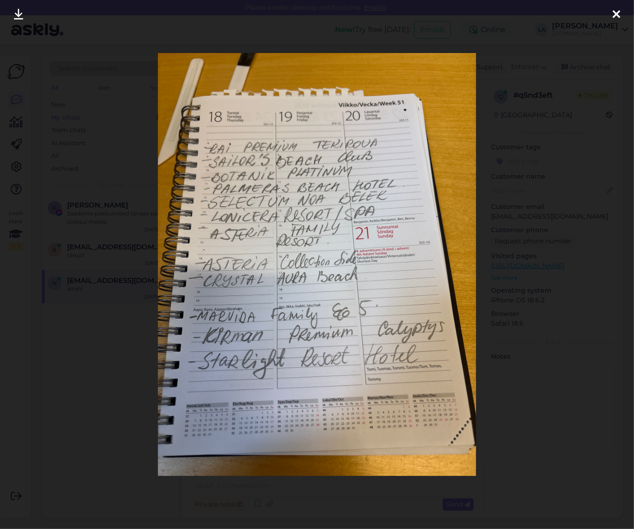
click at [93, 337] on div at bounding box center [317, 264] width 634 height 529
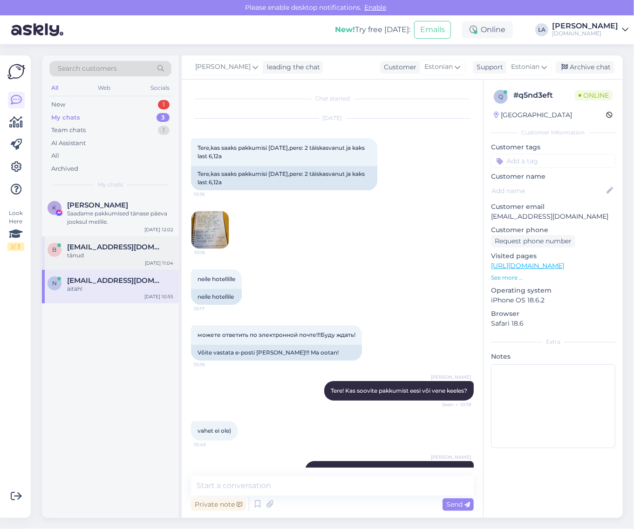
click at [105, 261] on div "b [EMAIL_ADDRESS][DOMAIN_NAME] tänud [DATE] 11:04" at bounding box center [110, 253] width 137 height 34
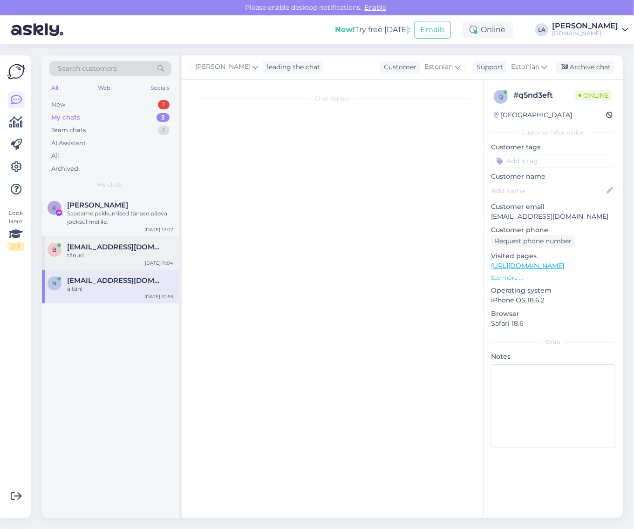
scroll to position [239, 0]
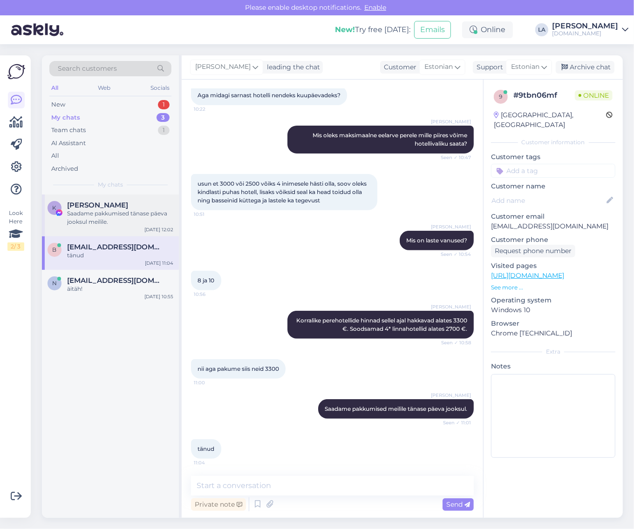
click at [59, 214] on img at bounding box center [59, 213] width 8 height 8
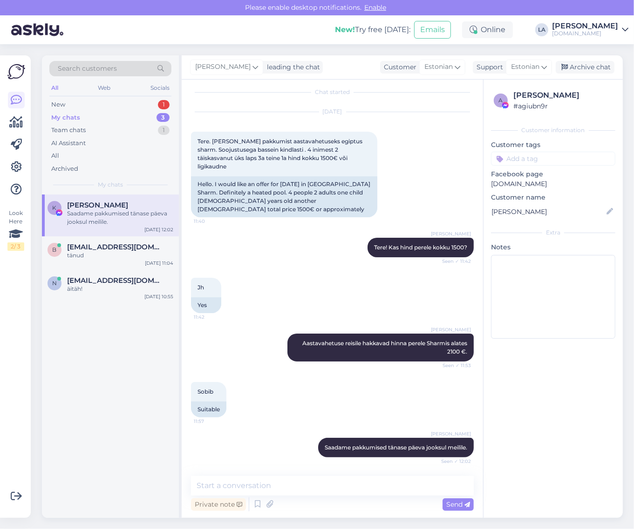
scroll to position [0, 0]
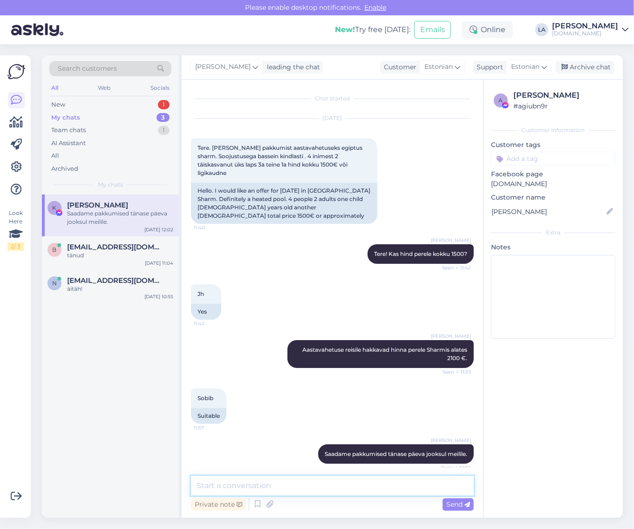
click at [284, 484] on textarea at bounding box center [332, 486] width 283 height 20
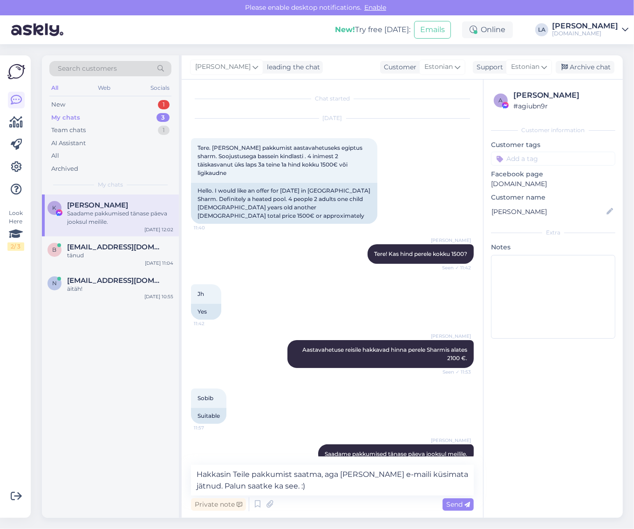
scroll to position [0, 0]
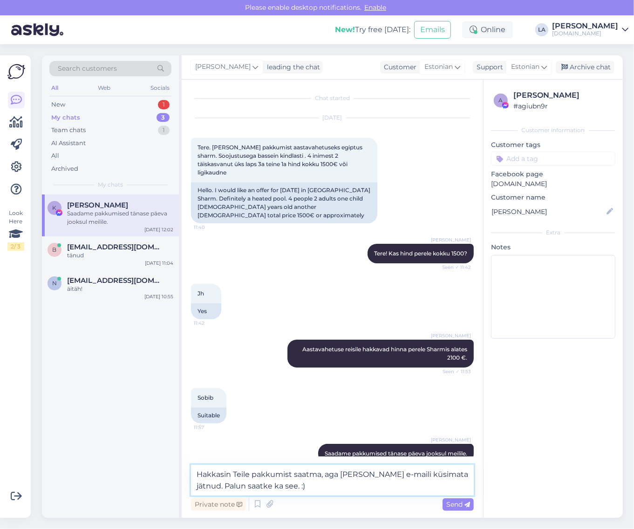
drag, startPoint x: 294, startPoint y: 475, endPoint x: 320, endPoint y: 476, distance: 26.1
click at [320, 476] on textarea "Hakkasin Teile pakkumist saatma, aga [PERSON_NAME] e-maili küsimata jätnud. Pal…" at bounding box center [332, 480] width 283 height 31
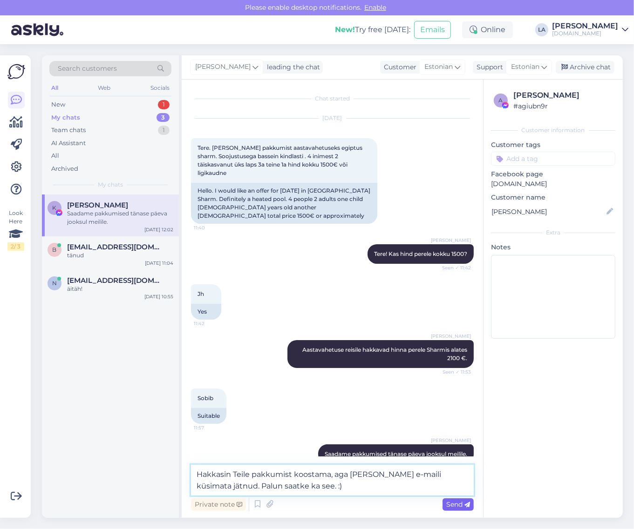
type textarea "Hakkasin Teile pakkumist koostama, aga [PERSON_NAME] e-maili küsimata jätnud. P…"
click at [445, 507] on div "Send" at bounding box center [457, 505] width 31 height 13
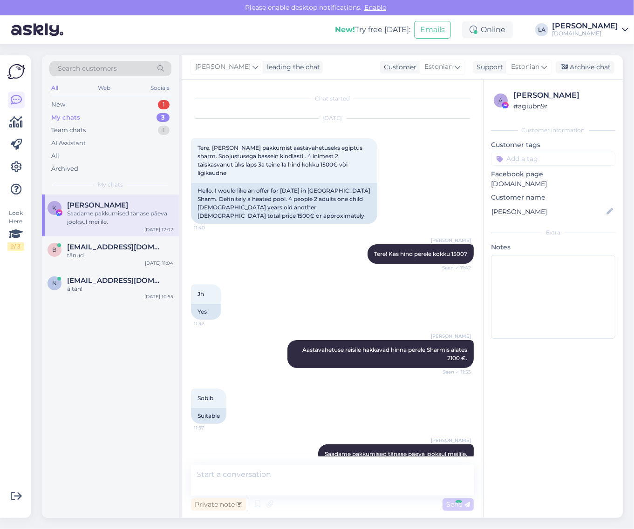
scroll to position [37, 0]
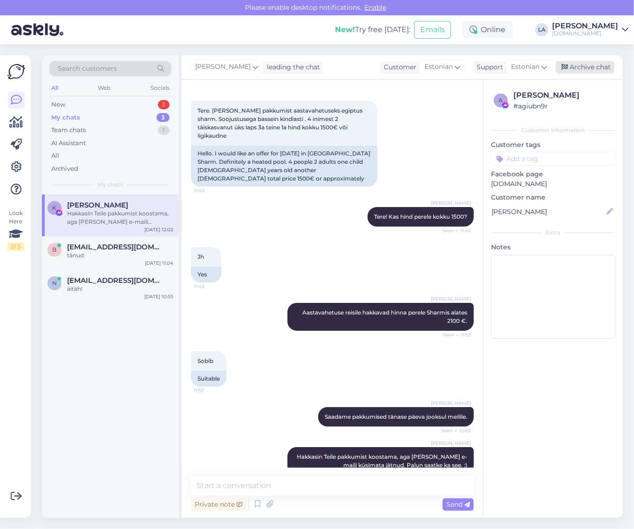
click at [590, 67] on div "Archive chat" at bounding box center [584, 67] width 59 height 13
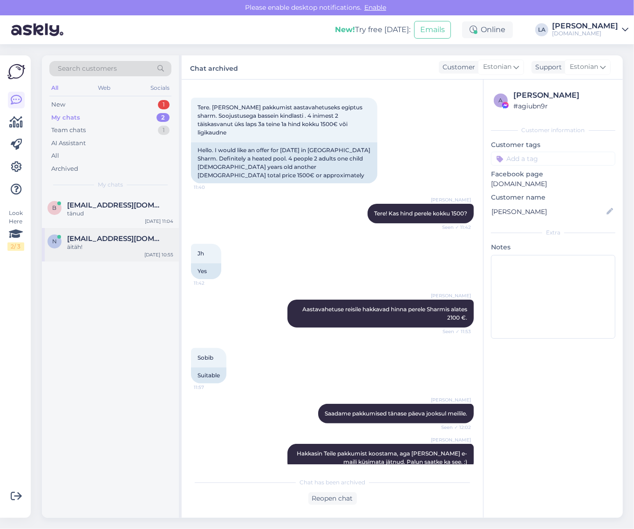
click at [62, 245] on div "n [EMAIL_ADDRESS][DOMAIN_NAME] äitäh!" at bounding box center [110, 243] width 126 height 17
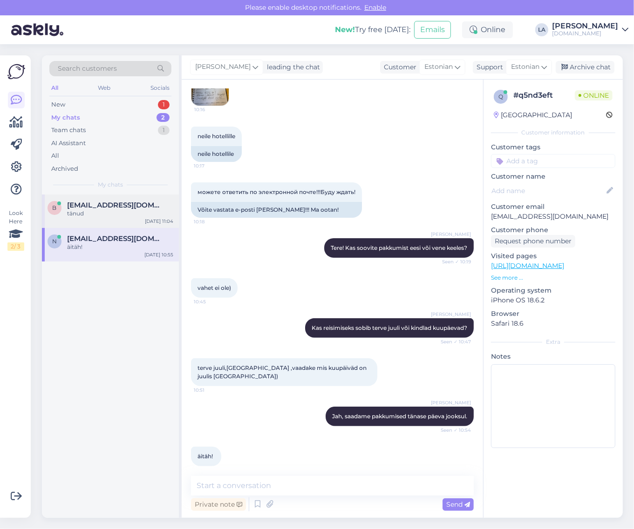
click at [72, 214] on div "tänud" at bounding box center [120, 213] width 106 height 8
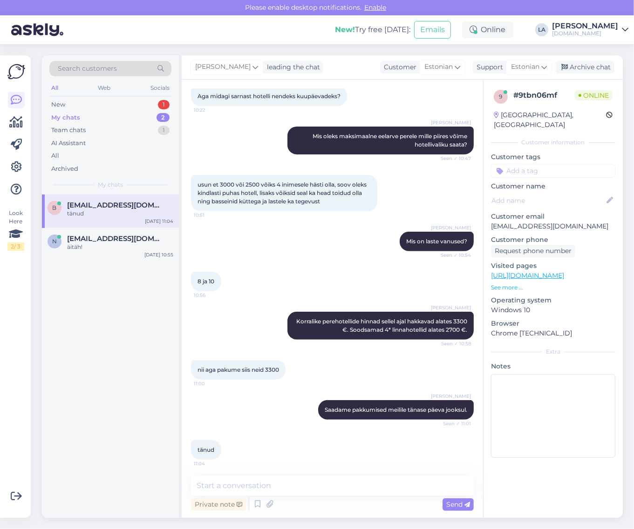
scroll to position [239, 0]
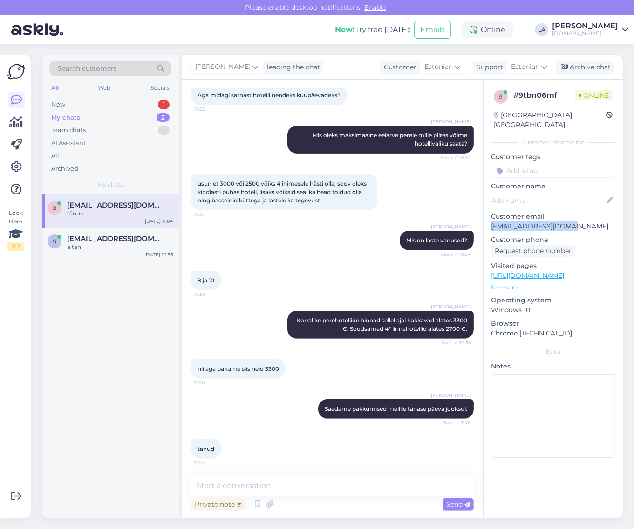
drag, startPoint x: 492, startPoint y: 220, endPoint x: 568, endPoint y: 220, distance: 76.3
click at [568, 222] on p "[EMAIL_ADDRESS][DOMAIN_NAME]" at bounding box center [553, 227] width 124 height 10
copy p "[EMAIL_ADDRESS][DOMAIN_NAME]"
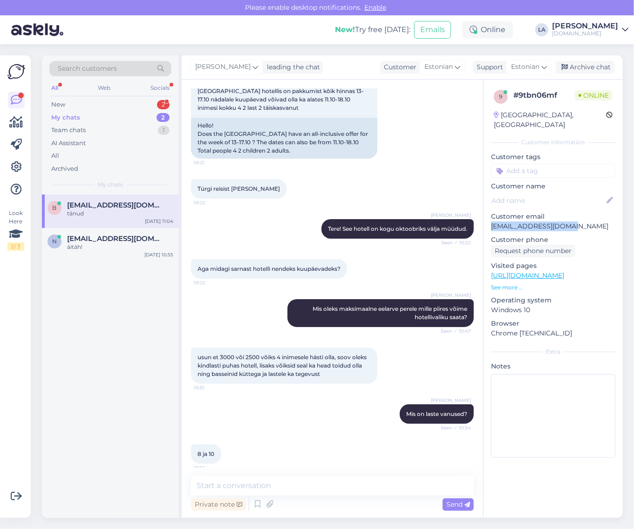
scroll to position [0, 0]
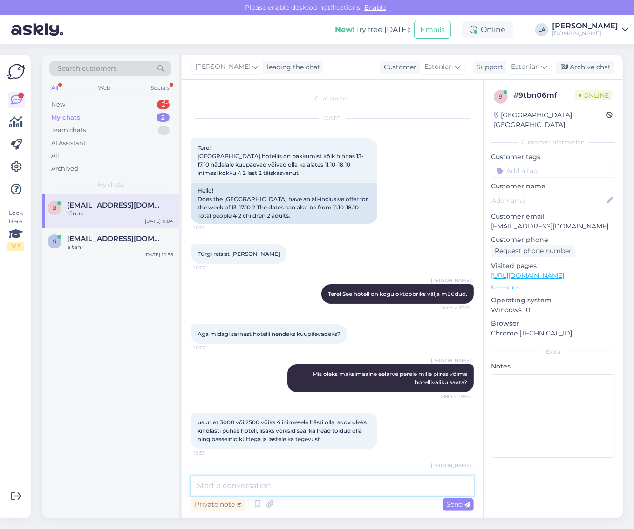
click at [312, 490] on textarea at bounding box center [332, 486] width 283 height 20
type textarea "Pakkumised saadetud."
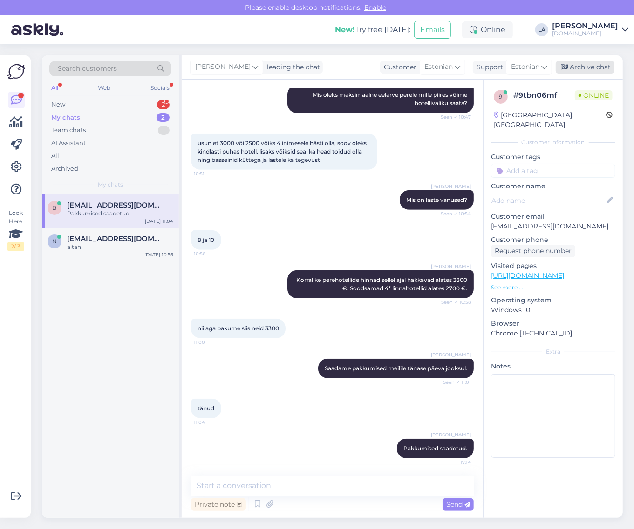
click at [572, 61] on div "Archive chat" at bounding box center [584, 67] width 59 height 13
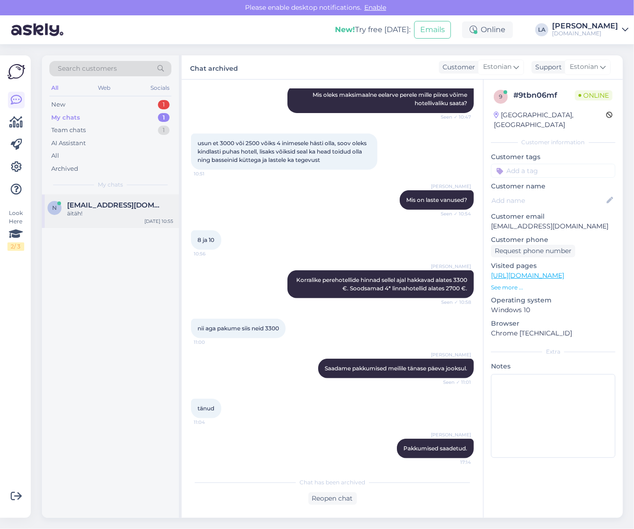
click at [113, 211] on div "äitäh!" at bounding box center [120, 213] width 106 height 8
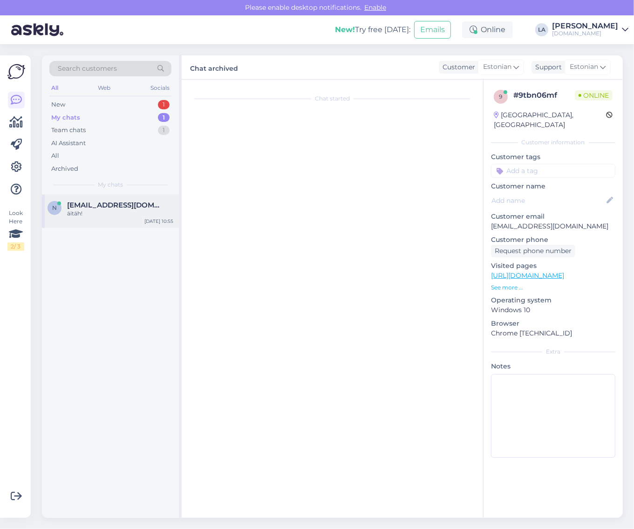
scroll to position [143, 0]
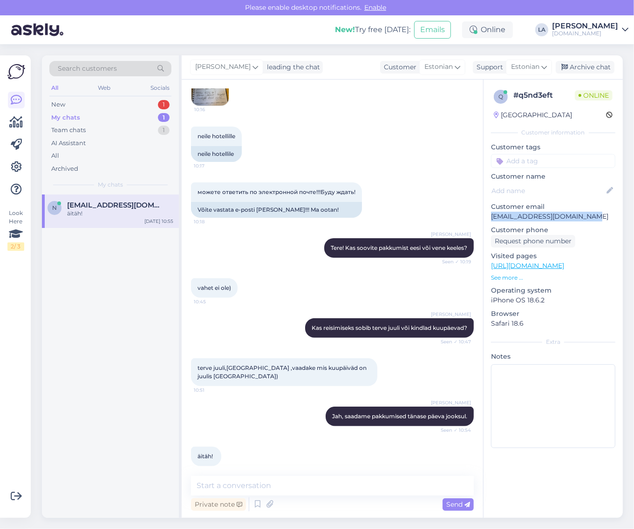
drag, startPoint x: 491, startPoint y: 217, endPoint x: 603, endPoint y: 218, distance: 111.7
click at [603, 218] on p "[EMAIL_ADDRESS][DOMAIN_NAME]" at bounding box center [553, 217] width 124 height 10
copy p "[EMAIL_ADDRESS][DOMAIN_NAME]"
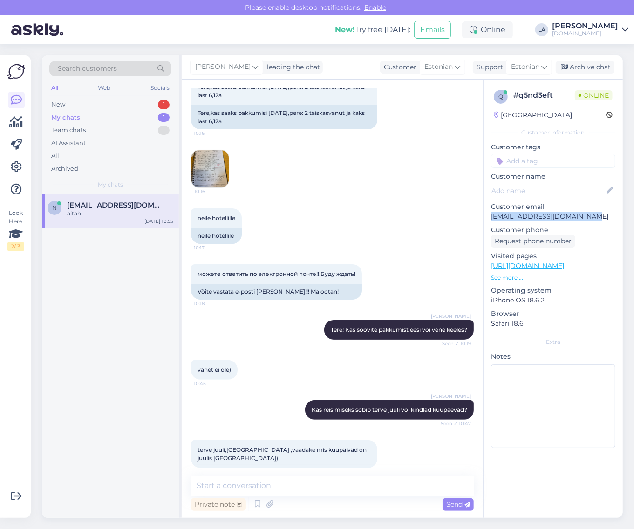
scroll to position [0, 0]
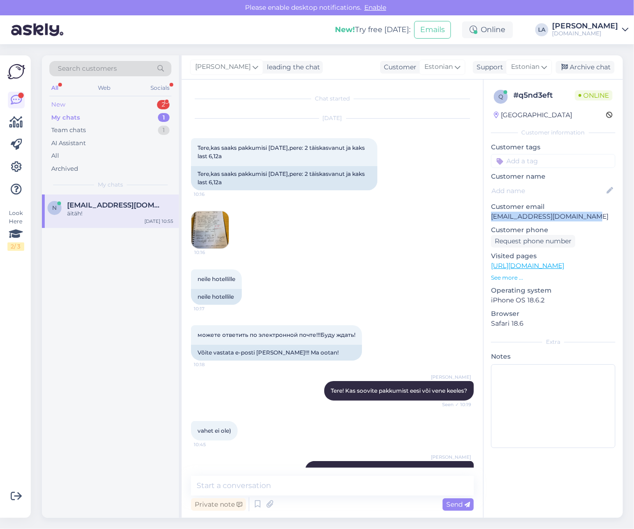
click at [166, 106] on div "2" at bounding box center [163, 104] width 13 height 9
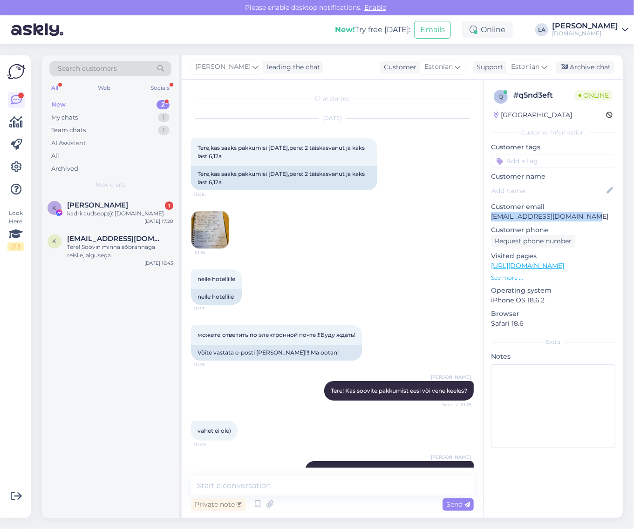
click at [213, 223] on img at bounding box center [209, 229] width 37 height 37
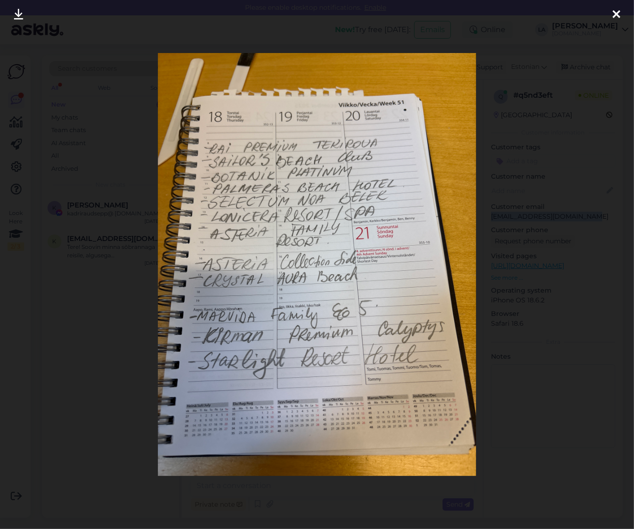
click at [205, 118] on img at bounding box center [316, 265] width 317 height 424
click at [112, 265] on div at bounding box center [317, 264] width 634 height 529
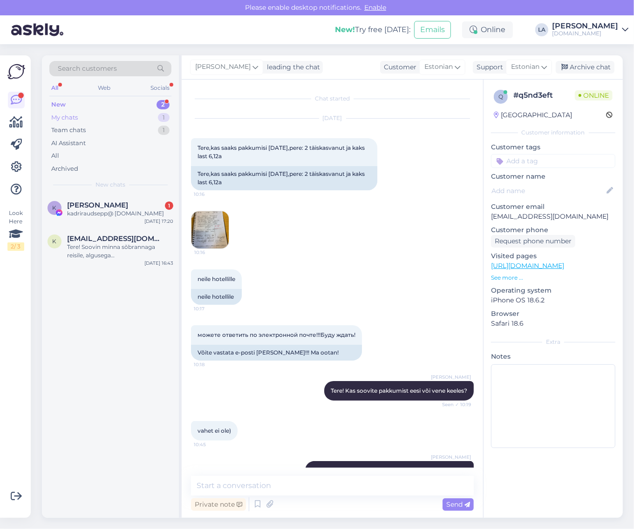
click at [112, 115] on div "My chats 1" at bounding box center [110, 117] width 122 height 13
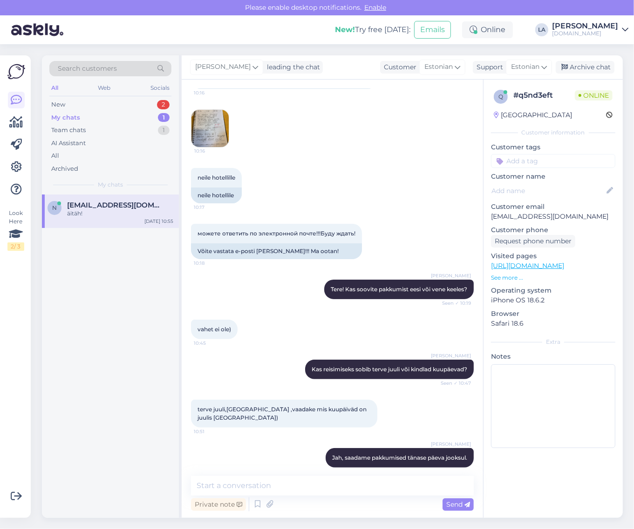
scroll to position [116, 0]
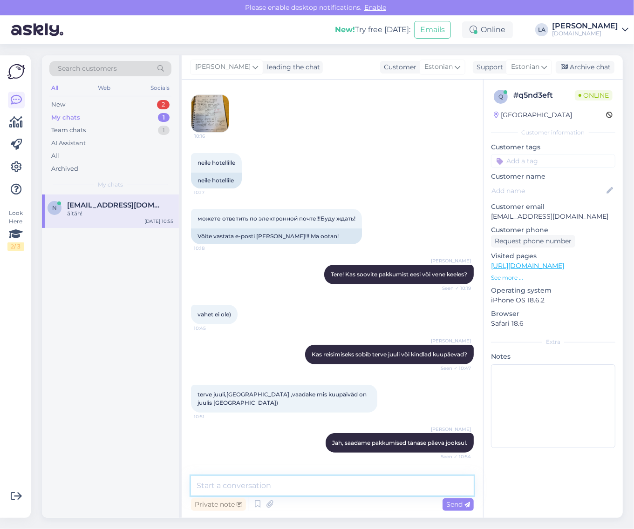
click at [255, 479] on textarea at bounding box center [332, 486] width 283 height 20
type textarea "Pakkumised saadetud. :)"
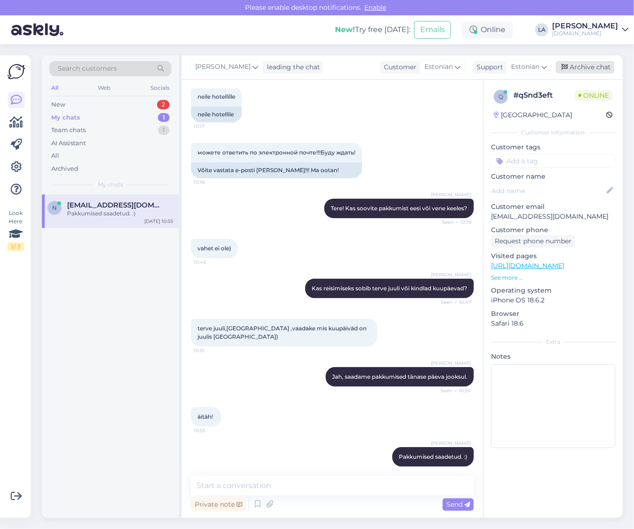
click at [602, 64] on div "Archive chat" at bounding box center [584, 67] width 59 height 13
